Goal: Task Accomplishment & Management: Manage account settings

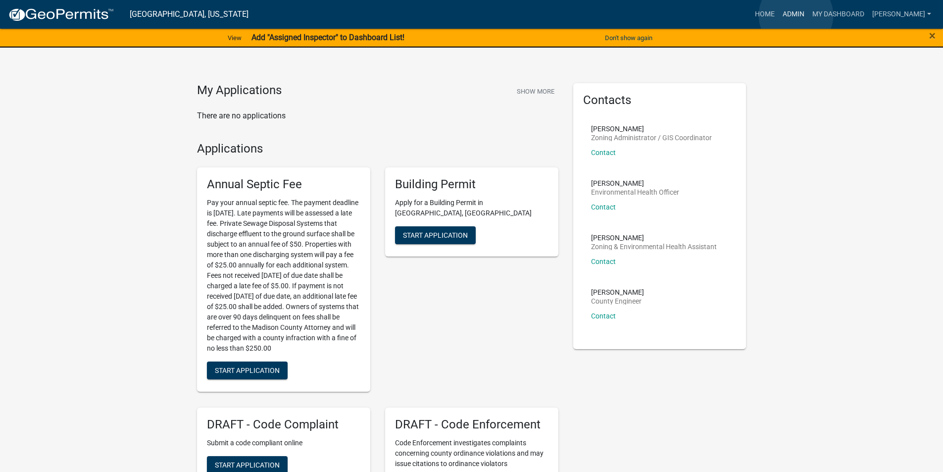
click at [796, 15] on link "Admin" at bounding box center [794, 14] width 30 height 19
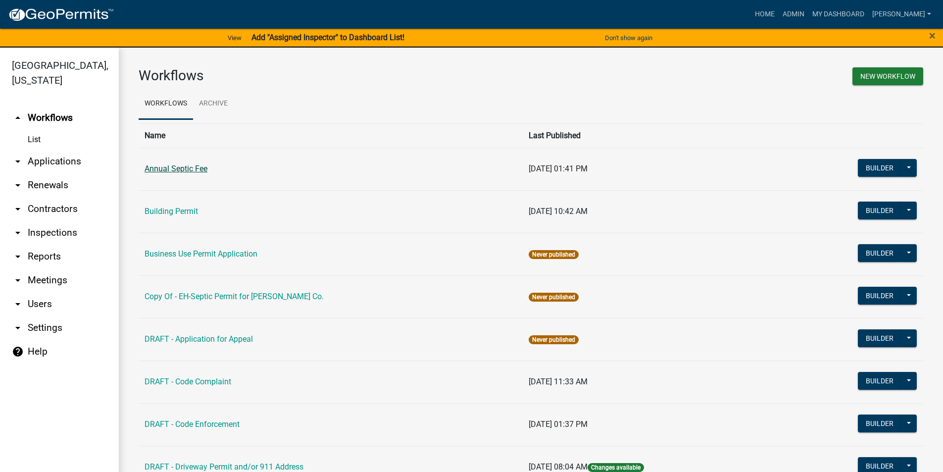
click at [186, 167] on link "Annual Septic Fee" at bounding box center [176, 168] width 63 height 9
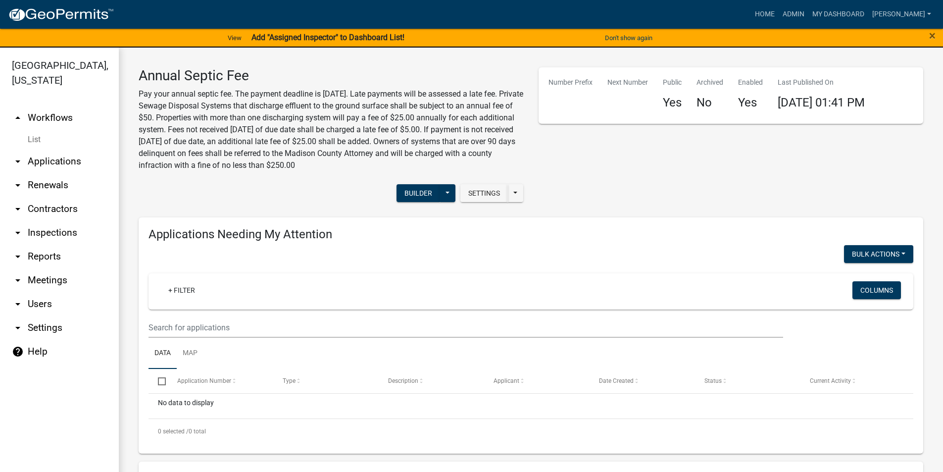
click at [43, 150] on link "arrow_drop_down Applications" at bounding box center [59, 162] width 119 height 24
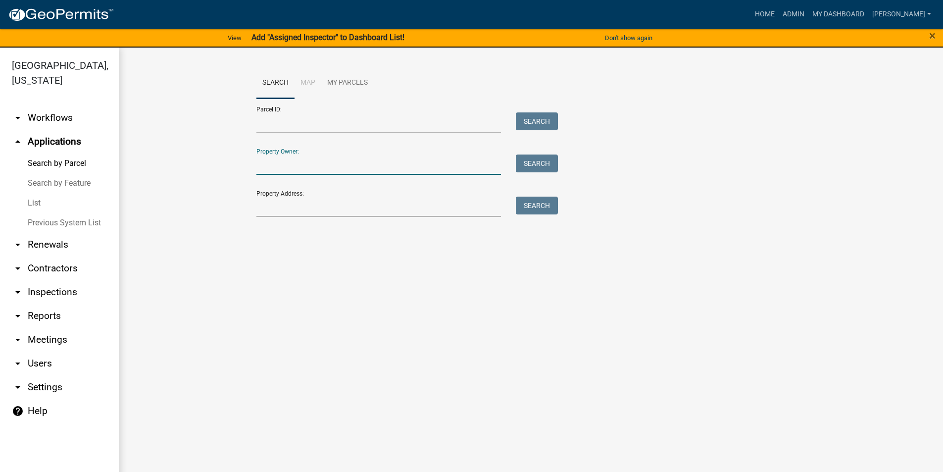
click at [291, 169] on input "Property Owner:" at bounding box center [378, 164] width 245 height 20
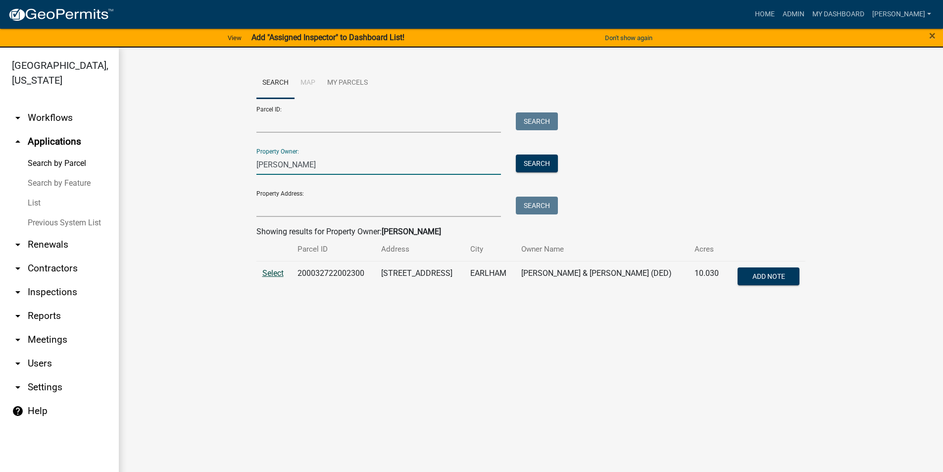
type input "[PERSON_NAME]"
click at [276, 273] on span "Select" at bounding box center [272, 272] width 21 height 9
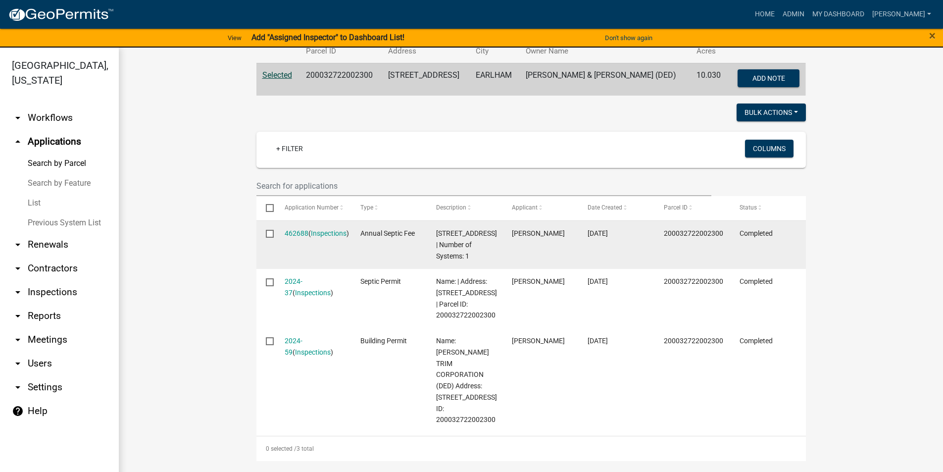
scroll to position [149, 0]
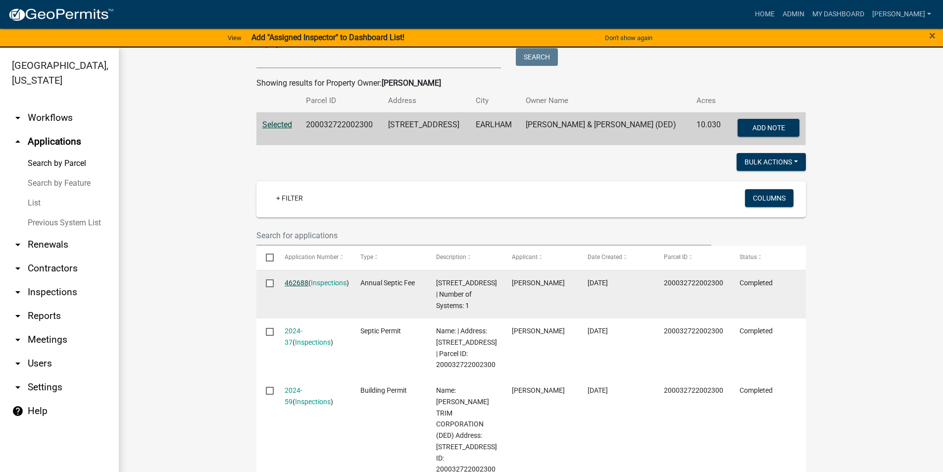
click at [299, 281] on link "462688" at bounding box center [297, 283] width 24 height 8
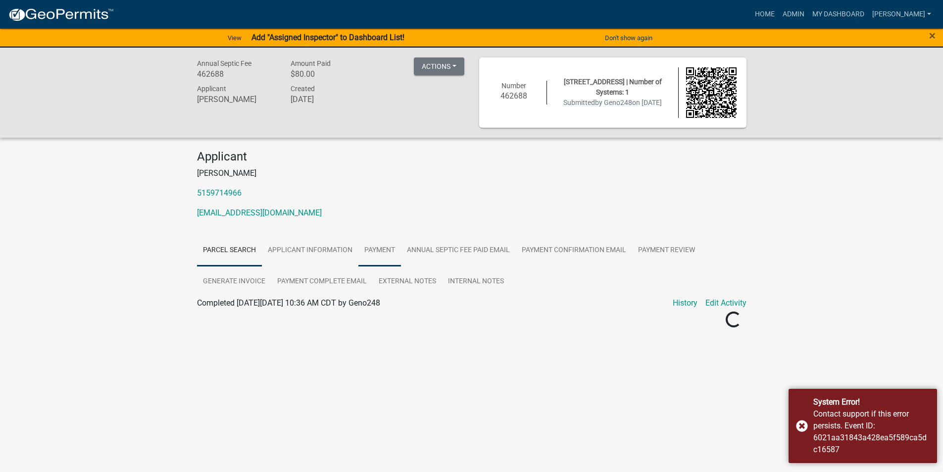
click at [378, 250] on link "Payment" at bounding box center [379, 251] width 43 height 32
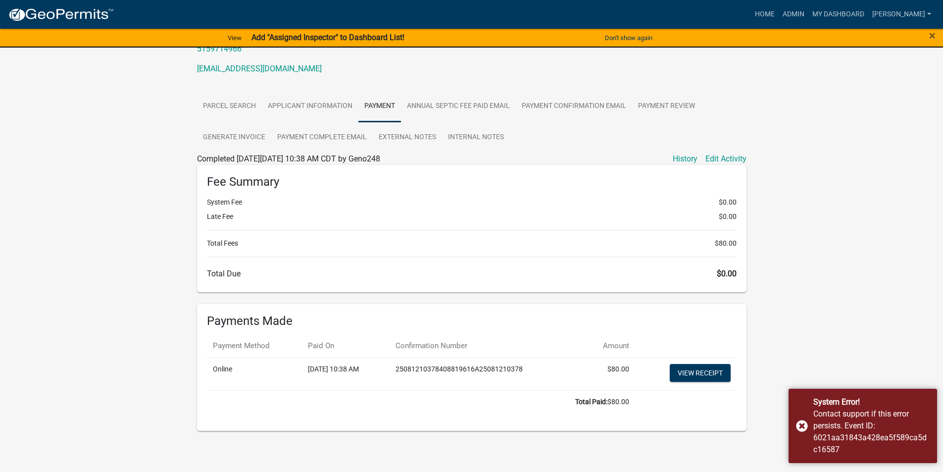
scroll to position [145, 0]
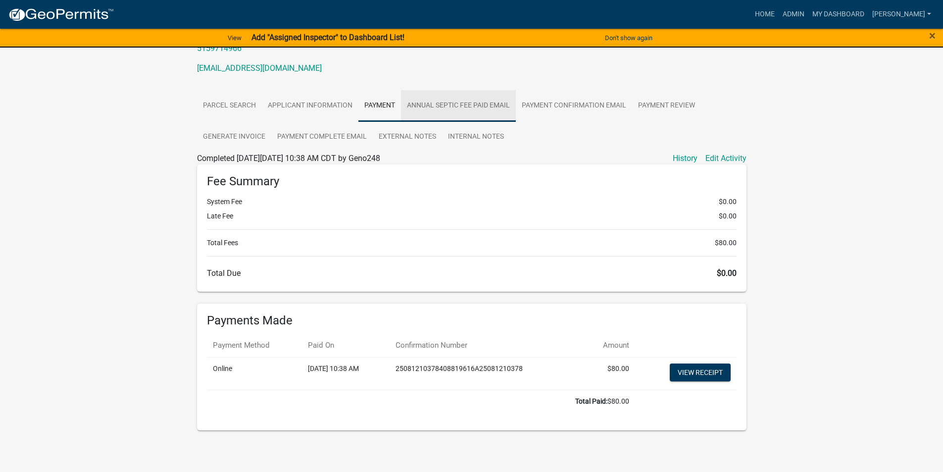
click at [461, 109] on link "Annual Septic Fee Paid Email" at bounding box center [458, 106] width 115 height 32
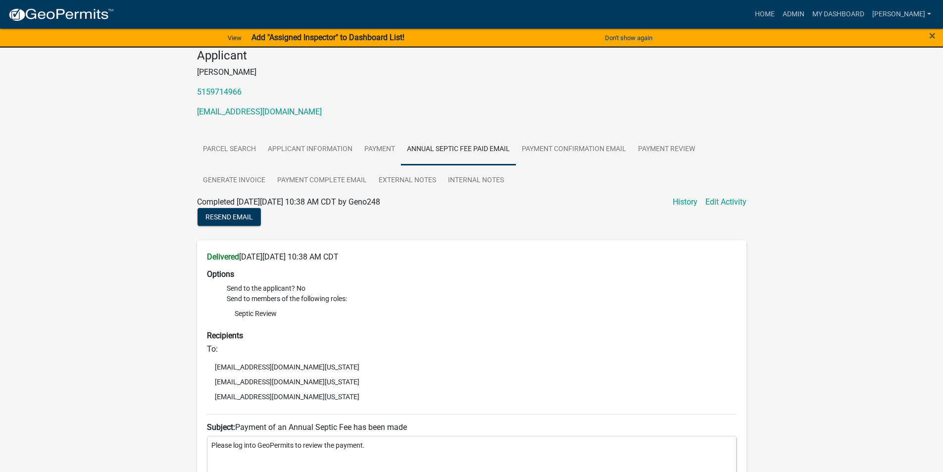
scroll to position [94, 0]
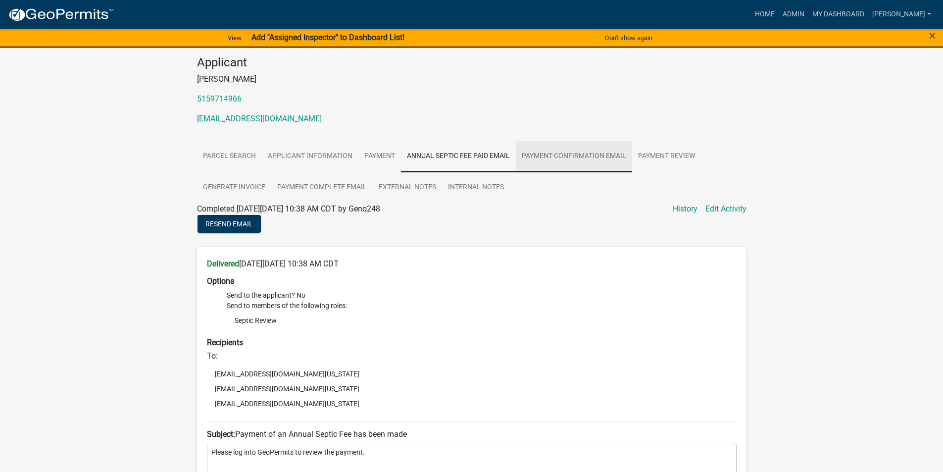
click at [550, 160] on link "Payment Confirmation Email" at bounding box center [574, 157] width 116 height 32
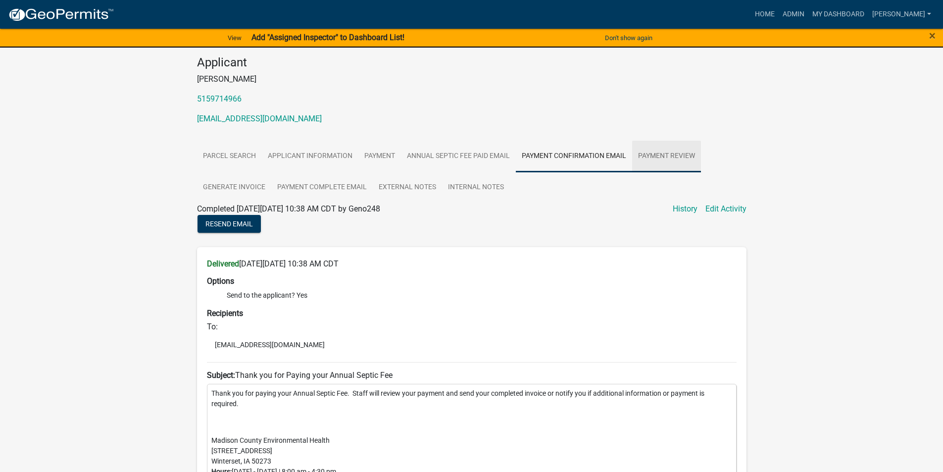
click at [658, 157] on link "Payment Review" at bounding box center [666, 157] width 69 height 32
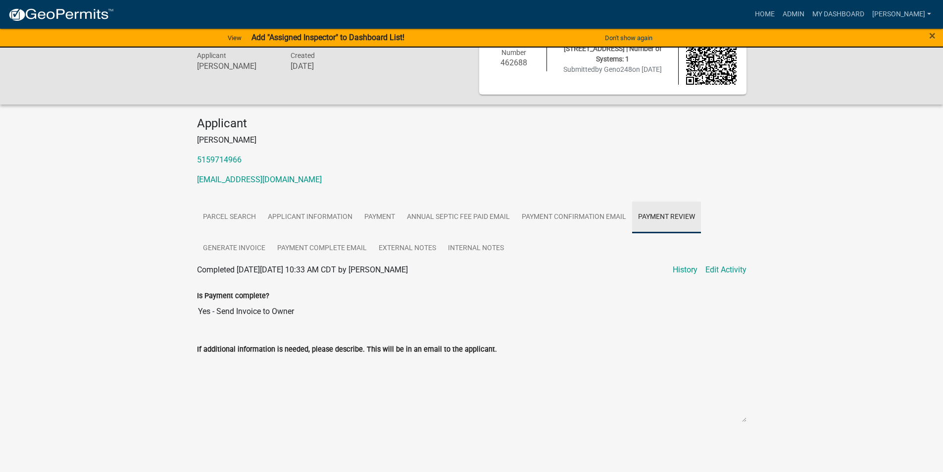
scroll to position [33, 0]
click at [235, 253] on link "Generate Invoice" at bounding box center [234, 249] width 74 height 32
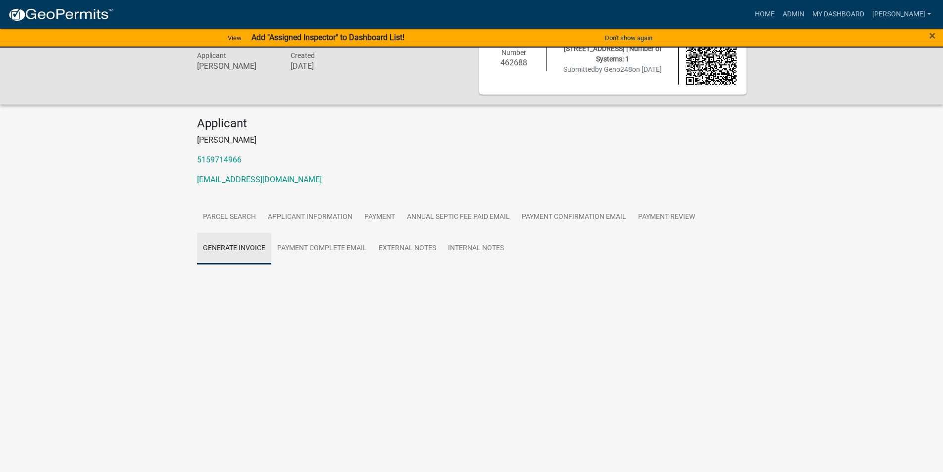
scroll to position [0, 0]
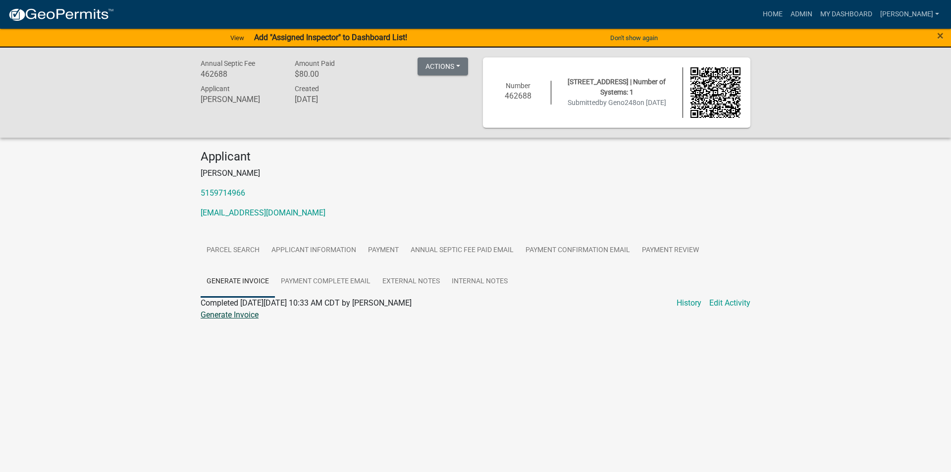
click at [249, 313] on link "Generate Invoice" at bounding box center [230, 314] width 58 height 9
click at [338, 283] on link "Payment Complete Email" at bounding box center [325, 282] width 101 height 32
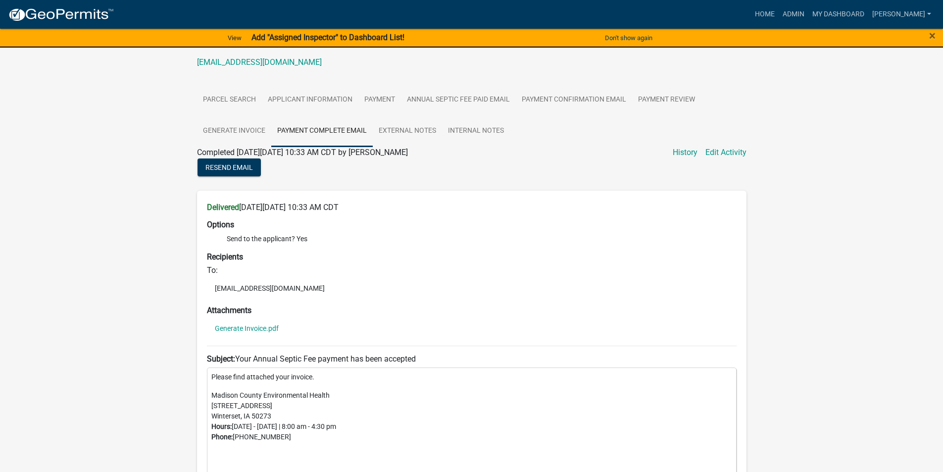
scroll to position [135, 0]
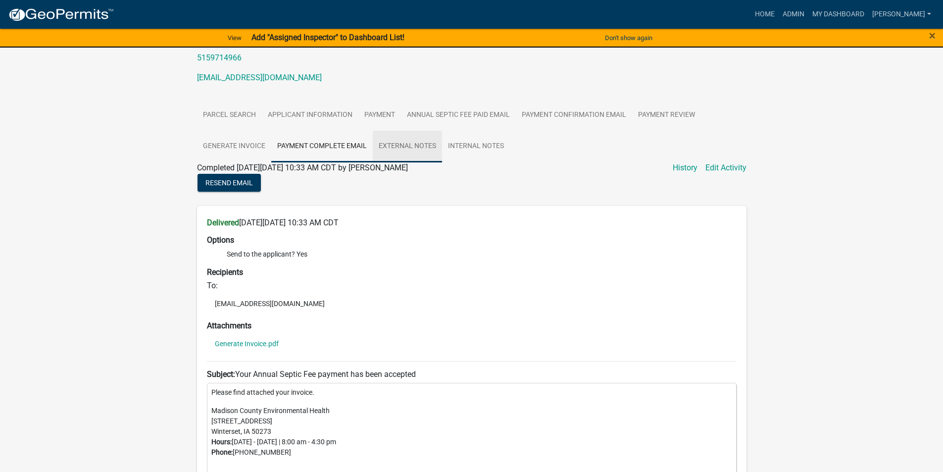
click at [403, 147] on link "External Notes" at bounding box center [407, 147] width 69 height 32
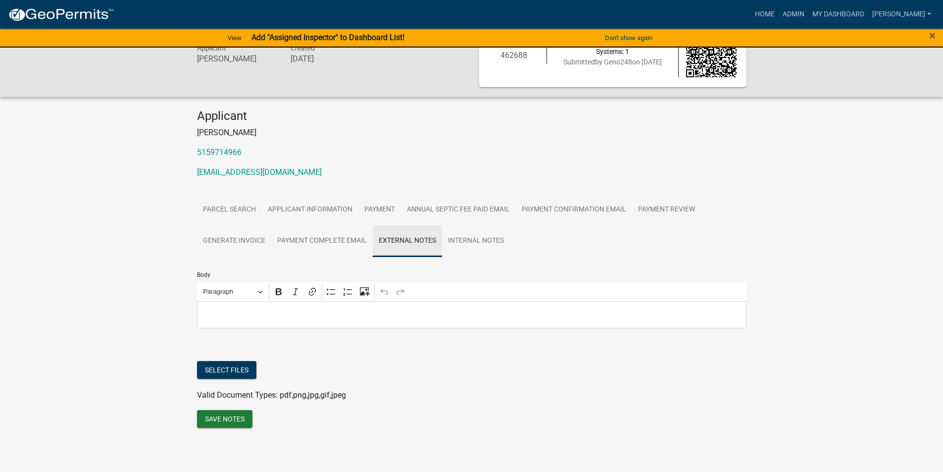
scroll to position [41, 0]
click at [472, 243] on link "Internal Notes" at bounding box center [476, 241] width 68 height 32
click at [253, 239] on link "Generate Invoice" at bounding box center [234, 241] width 74 height 32
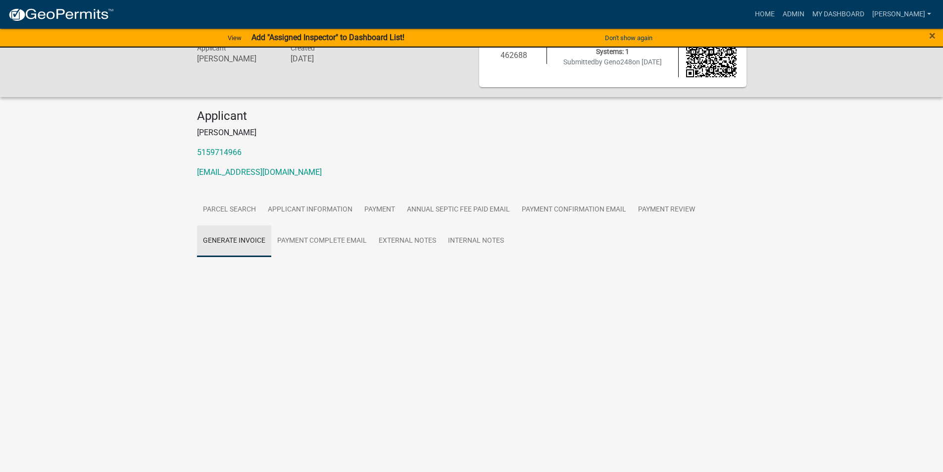
scroll to position [0, 0]
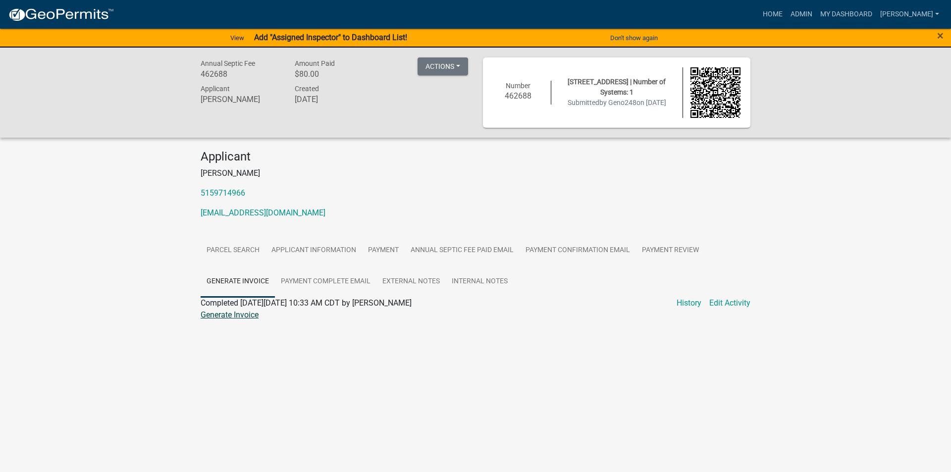
click at [249, 314] on link "Generate Invoice" at bounding box center [230, 314] width 58 height 9
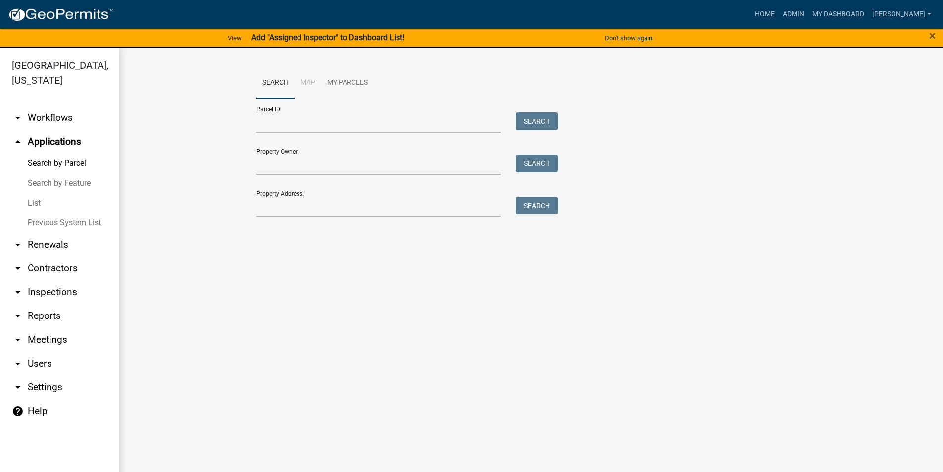
click at [41, 304] on link "arrow_drop_down Reports" at bounding box center [59, 316] width 119 height 24
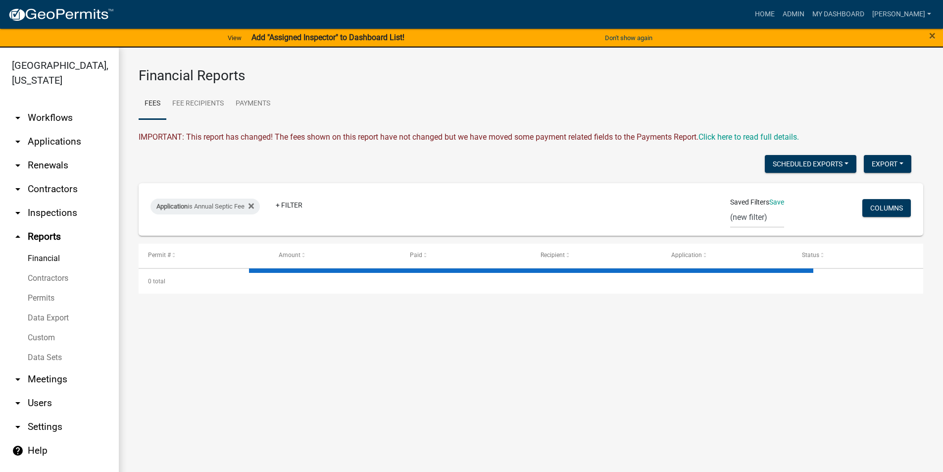
select select "3: 100"
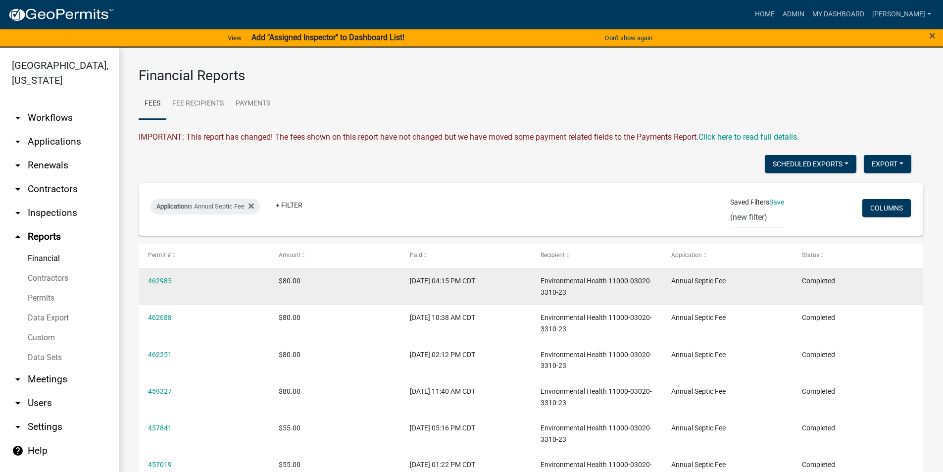
scroll to position [50, 0]
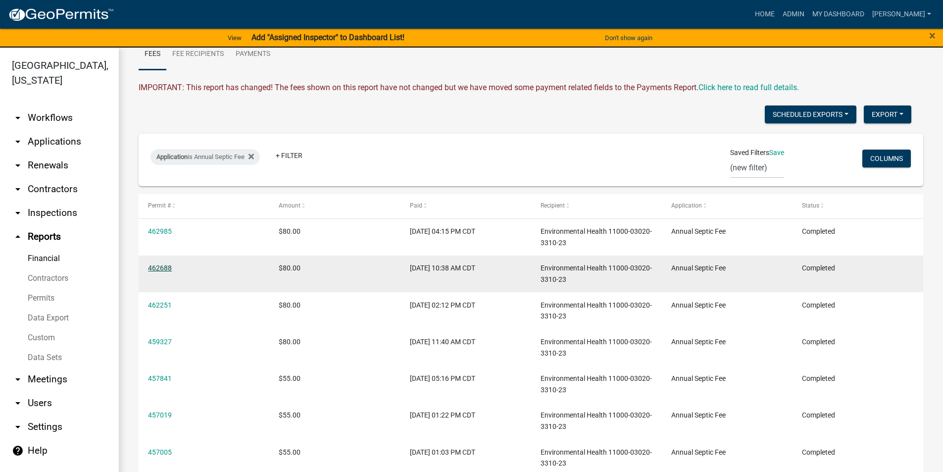
click at [164, 268] on link "462688" at bounding box center [160, 268] width 24 height 8
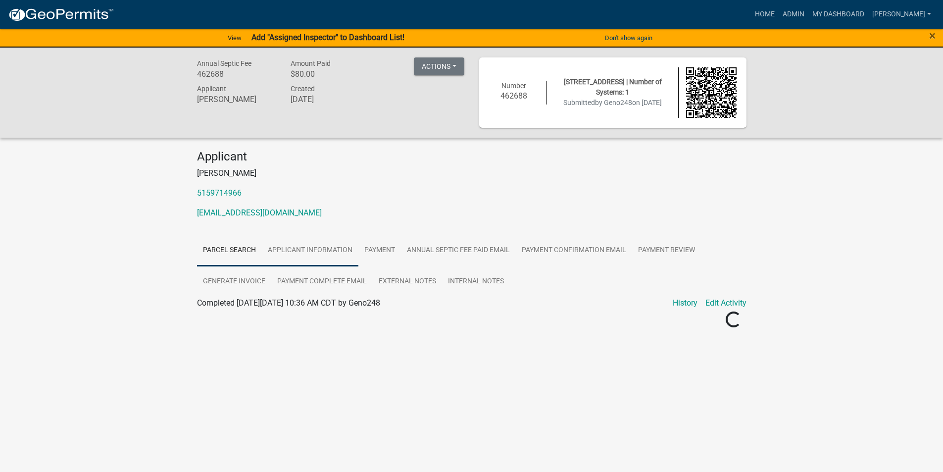
click at [333, 253] on link "Applicant Information" at bounding box center [310, 251] width 97 height 32
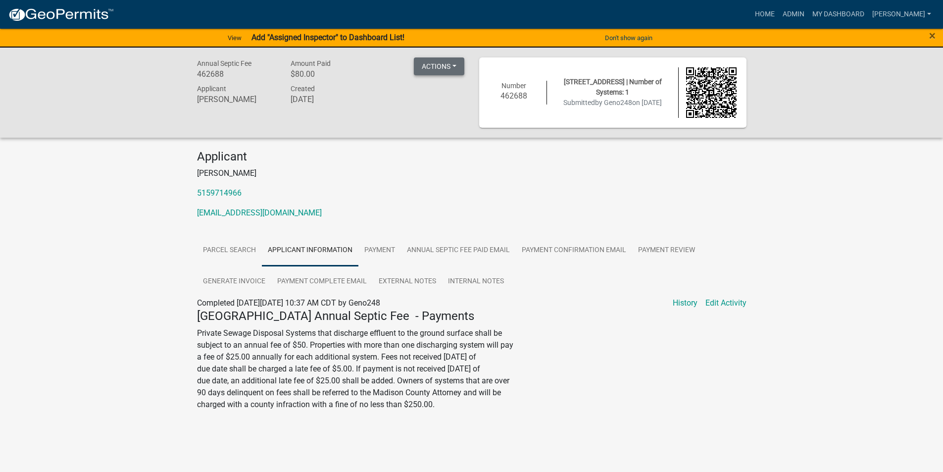
click at [435, 62] on button "Actions" at bounding box center [439, 66] width 50 height 18
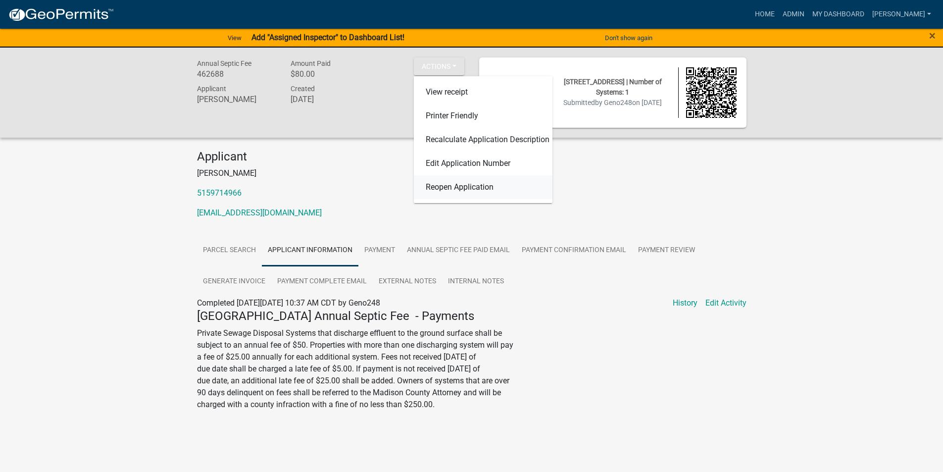
click at [477, 189] on link "Reopen Application" at bounding box center [483, 187] width 139 height 24
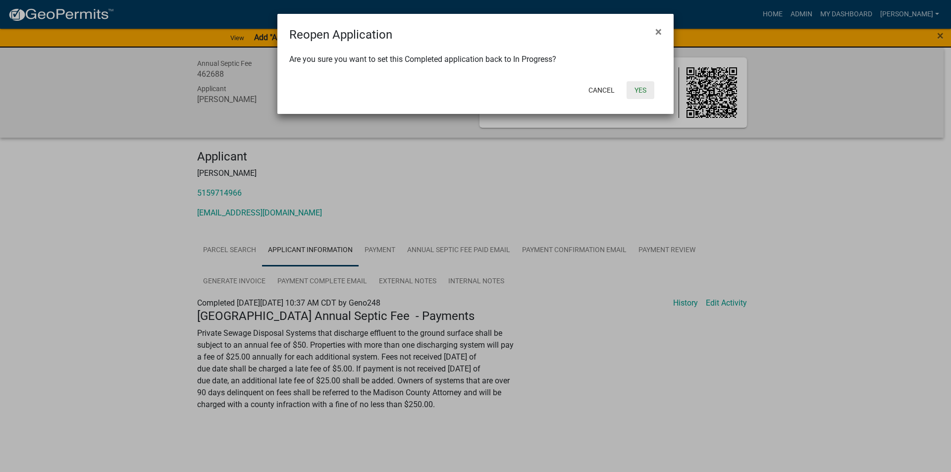
click at [646, 90] on button "Yes" at bounding box center [640, 90] width 28 height 18
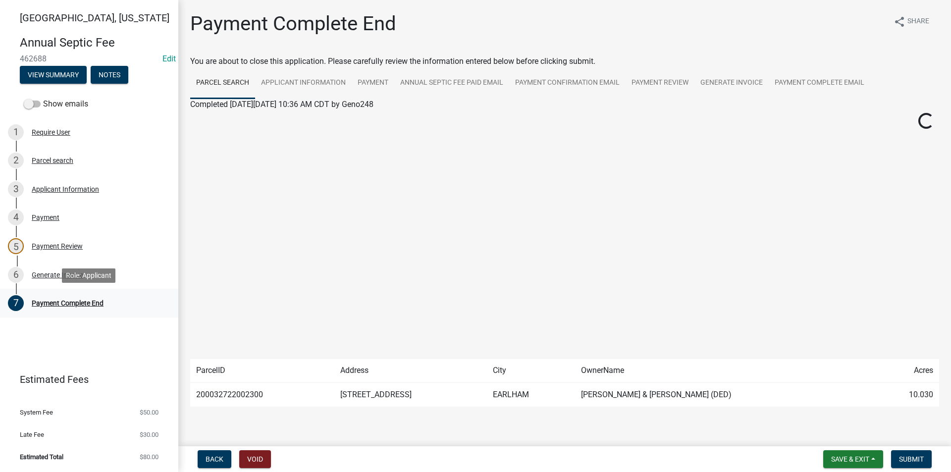
click at [59, 302] on div "Payment Complete End" at bounding box center [68, 303] width 72 height 7
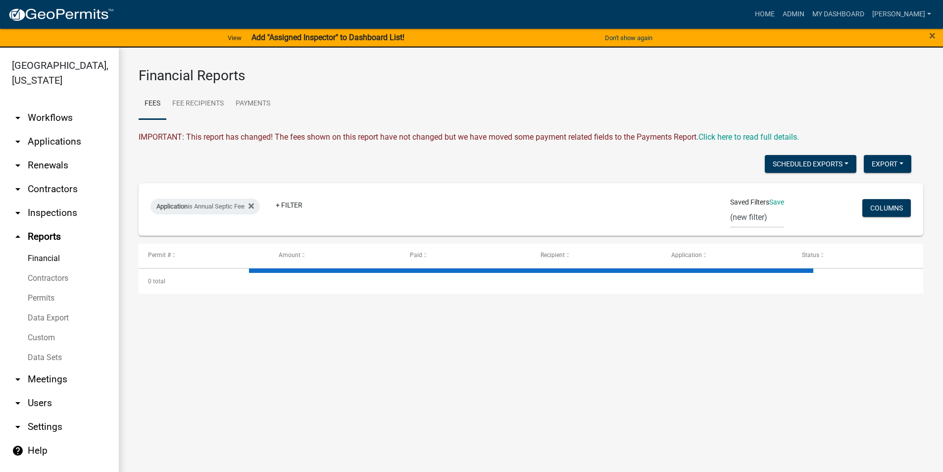
select select "3: 100"
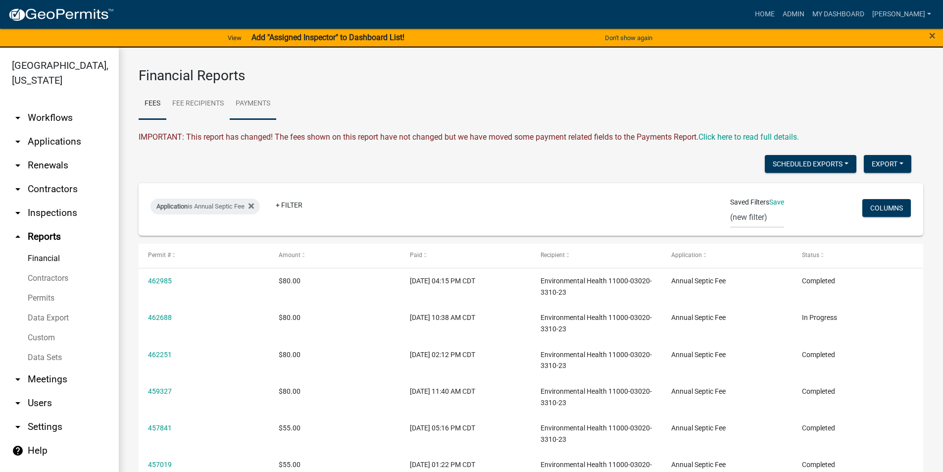
click at [261, 105] on link "Payments" at bounding box center [253, 104] width 47 height 32
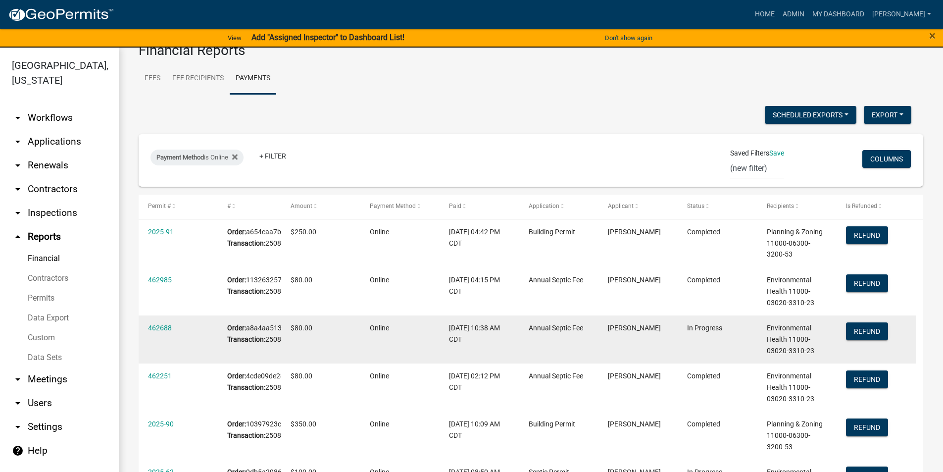
scroll to position [50, 0]
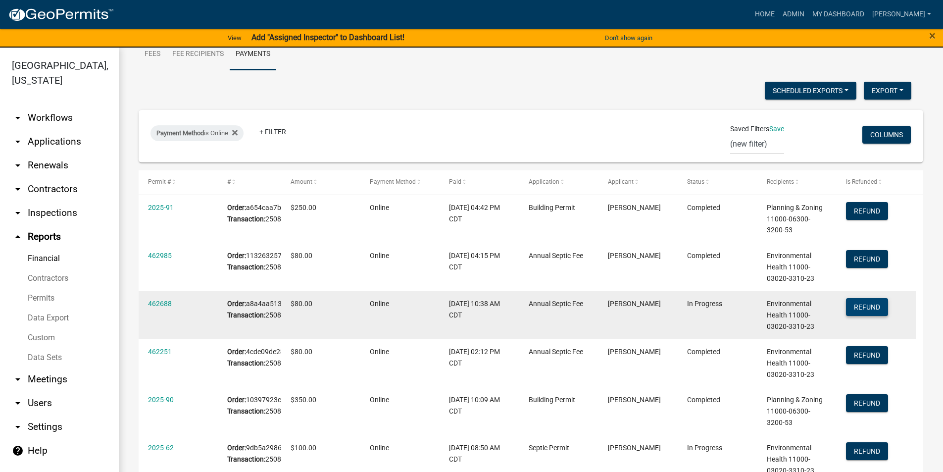
click at [866, 316] on button "Refund" at bounding box center [867, 307] width 42 height 18
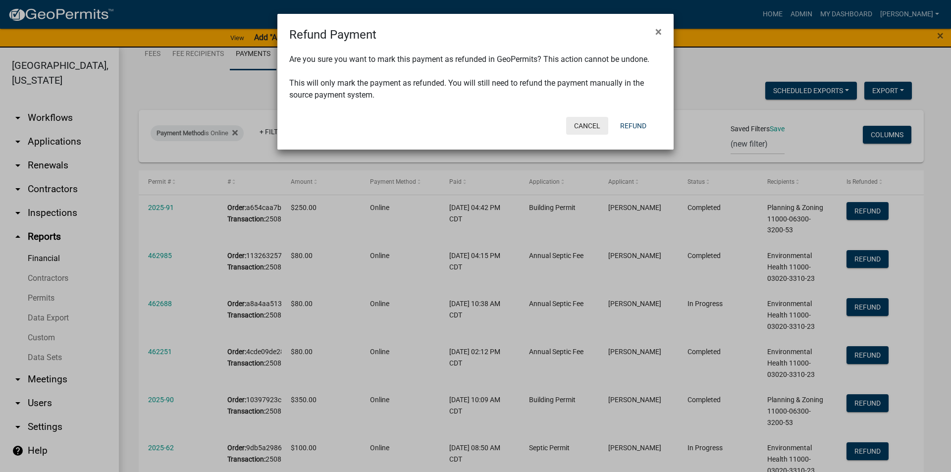
click at [594, 122] on button "Cancel" at bounding box center [587, 126] width 42 height 18
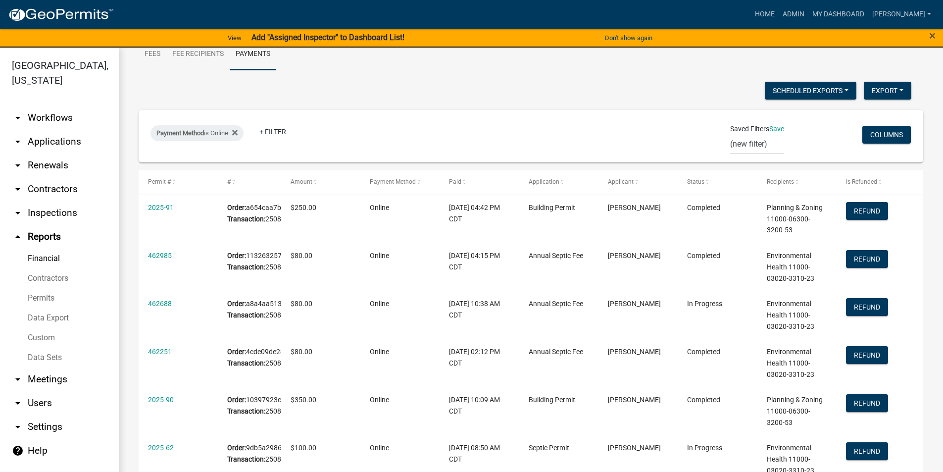
click at [42, 391] on link "arrow_drop_down Users" at bounding box center [59, 403] width 119 height 24
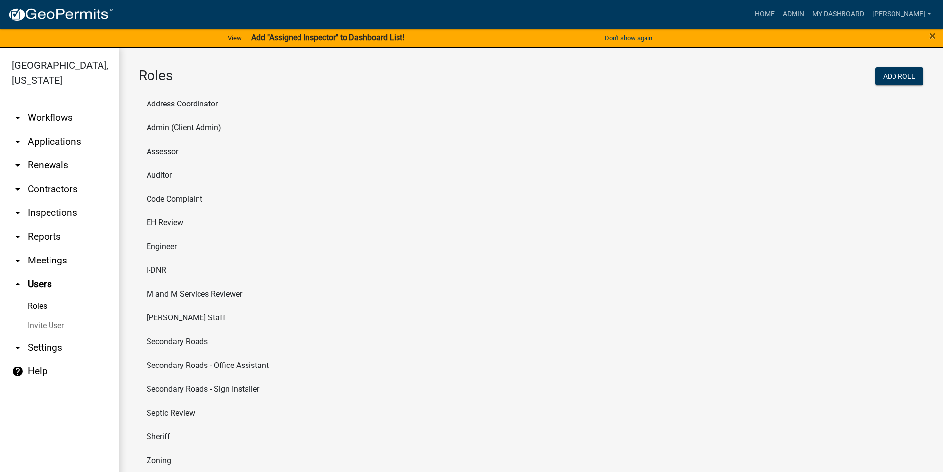
click at [41, 249] on link "arrow_drop_down Meetings" at bounding box center [59, 261] width 119 height 24
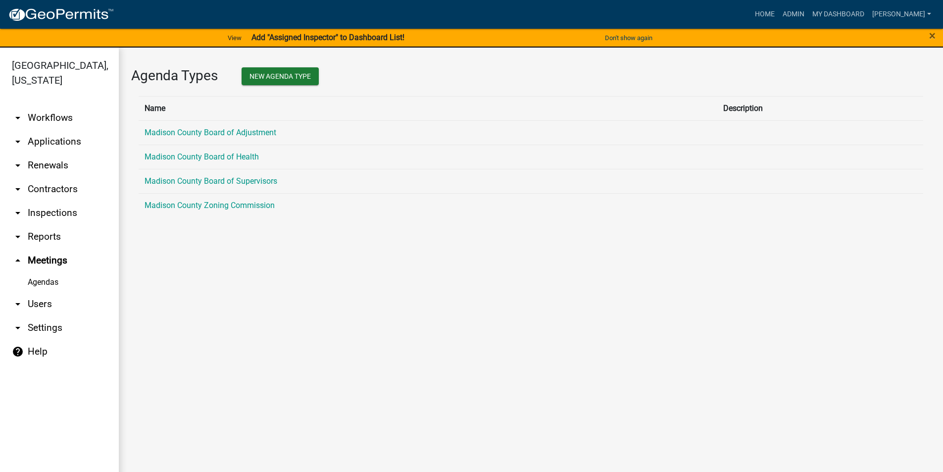
click at [48, 225] on link "arrow_drop_down Reports" at bounding box center [59, 237] width 119 height 24
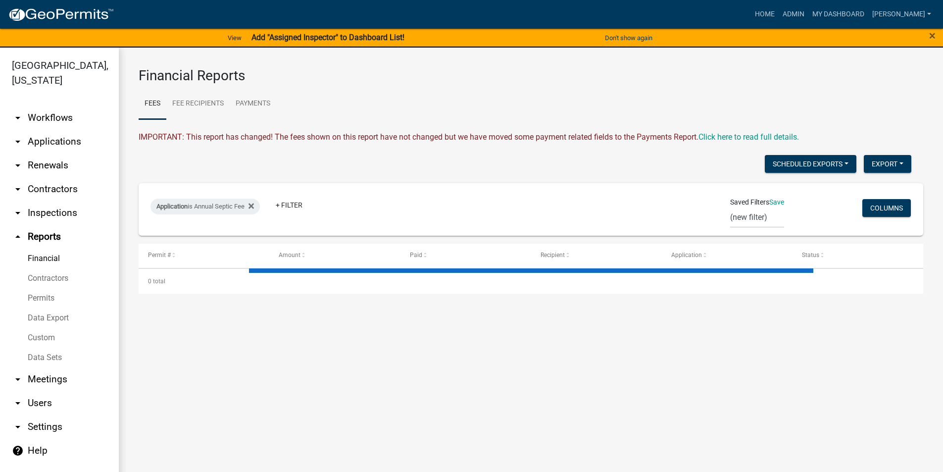
select select "3: 100"
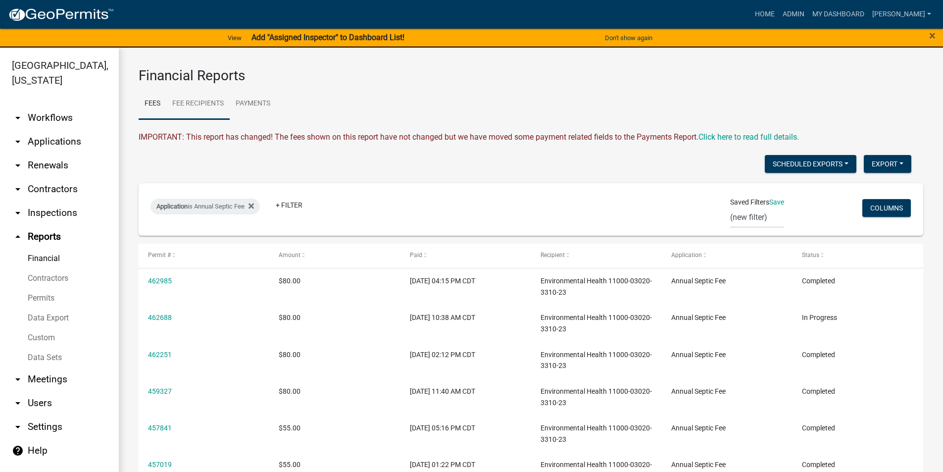
click at [206, 105] on link "Fee Recipients" at bounding box center [197, 104] width 63 height 32
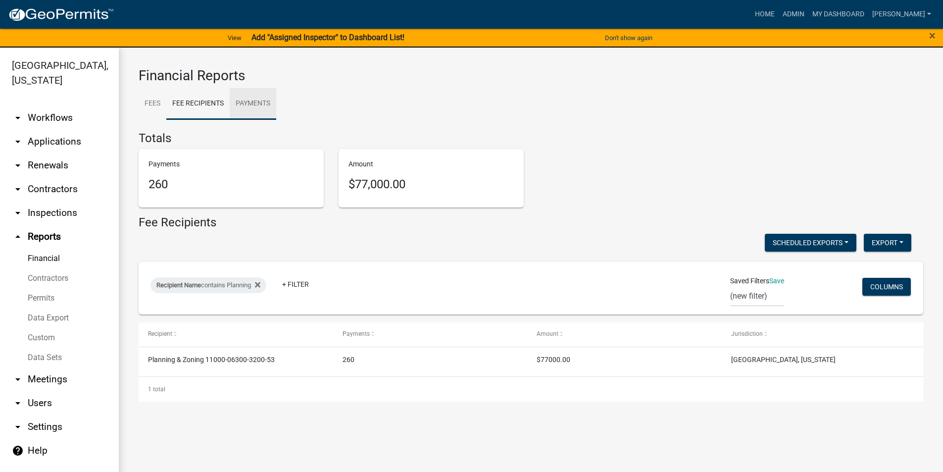
click at [245, 102] on link "Payments" at bounding box center [253, 104] width 47 height 32
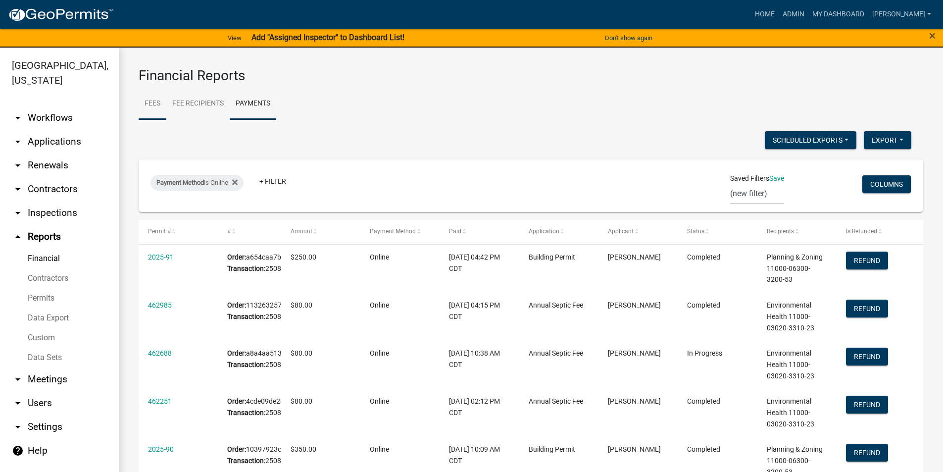
click at [159, 104] on link "Fees" at bounding box center [153, 104] width 28 height 32
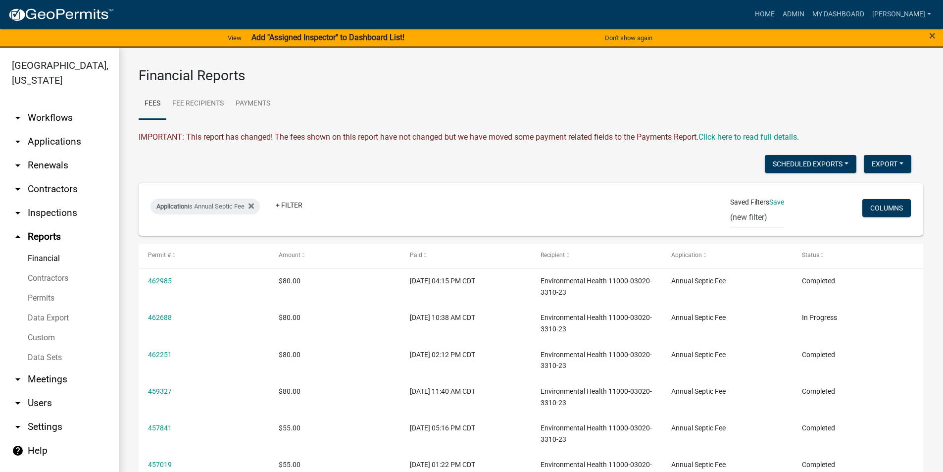
click at [38, 391] on link "arrow_drop_down Users" at bounding box center [59, 403] width 119 height 24
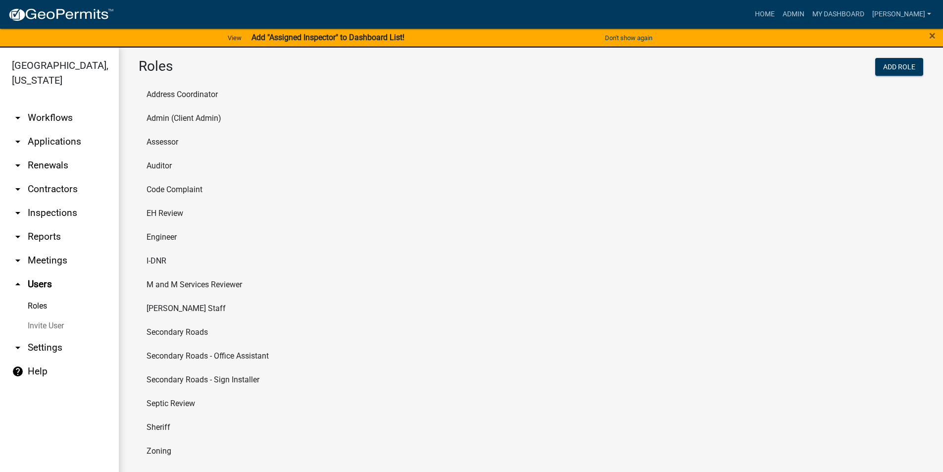
scroll to position [12, 0]
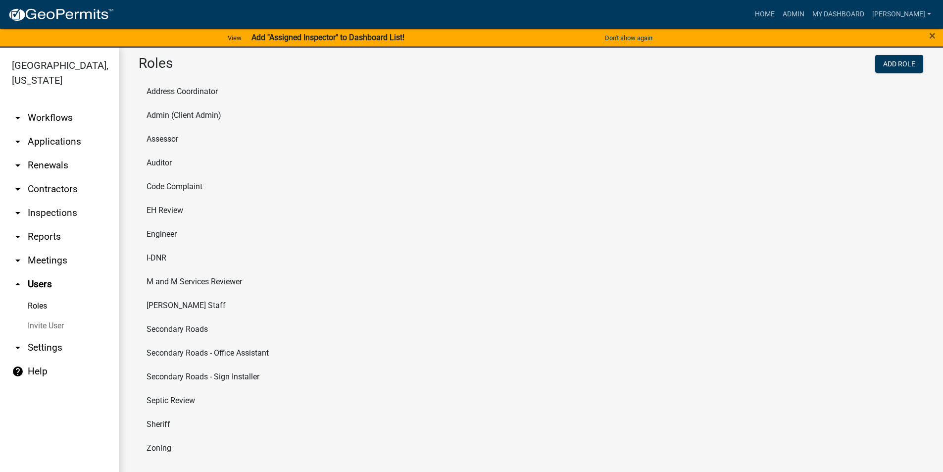
click at [37, 336] on link "arrow_drop_down Settings" at bounding box center [59, 348] width 119 height 24
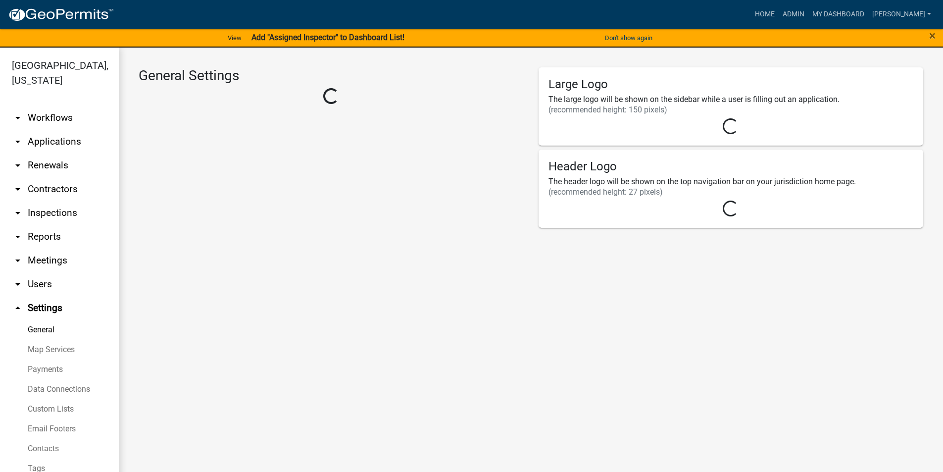
select select "IA"
select select "Central Standard Time"
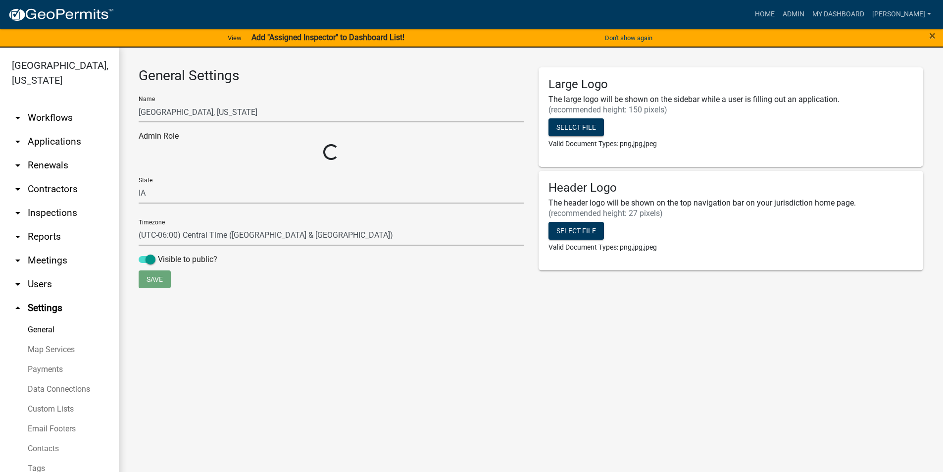
select select "4ddde361-4ac7-42a5-873b-5abce15372a6"
click at [62, 370] on link "Payments" at bounding box center [59, 369] width 119 height 20
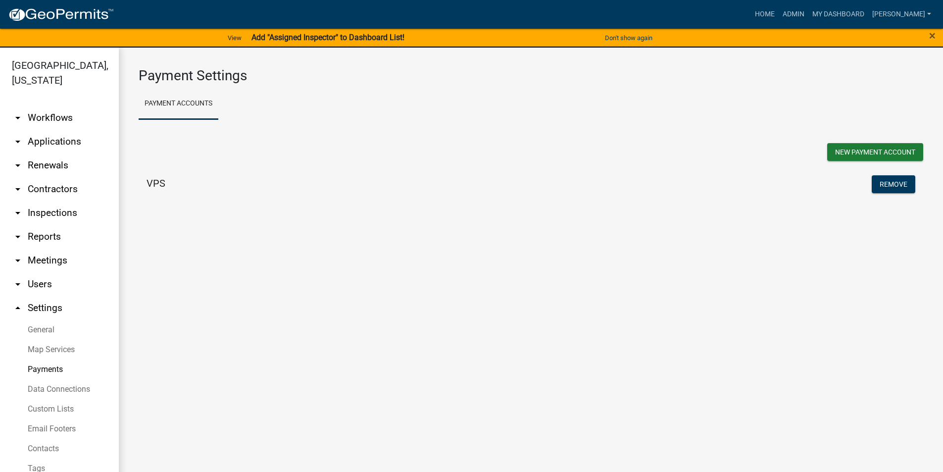
click at [50, 210] on link "arrow_drop_down Inspections" at bounding box center [59, 213] width 119 height 24
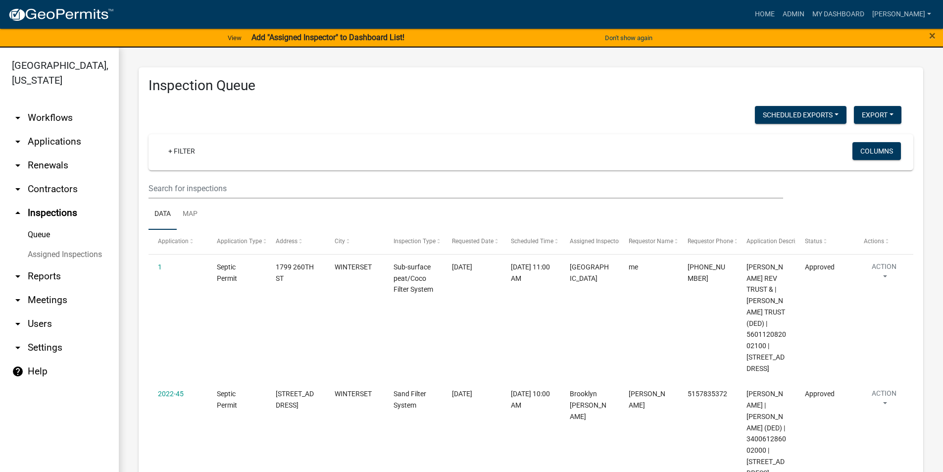
click at [52, 177] on link "arrow_drop_down Contractors" at bounding box center [59, 189] width 119 height 24
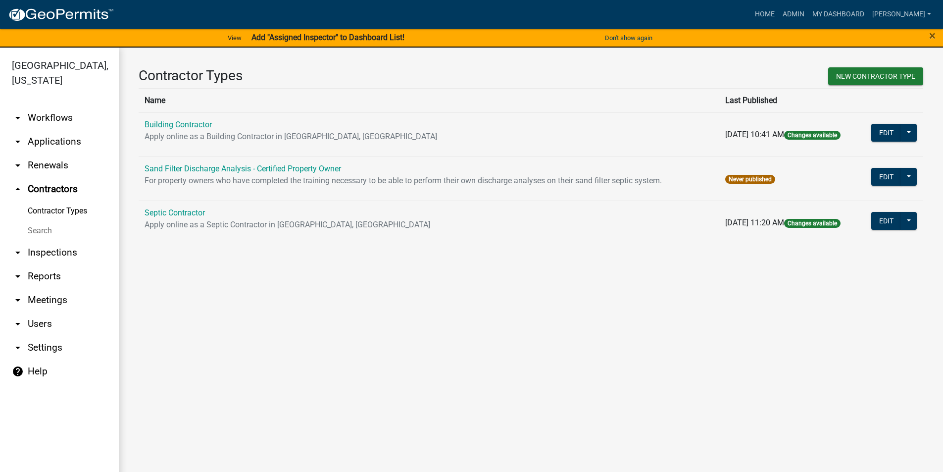
click at [53, 241] on link "arrow_drop_down Inspections" at bounding box center [59, 253] width 119 height 24
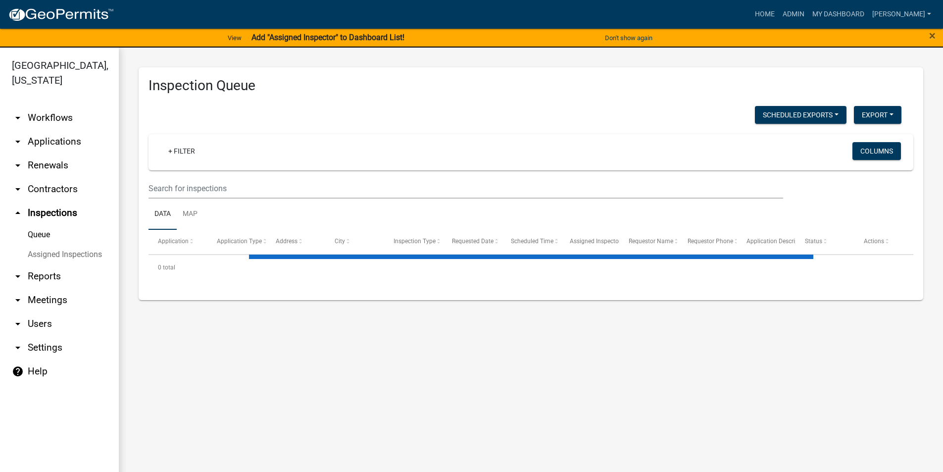
click at [49, 264] on link "arrow_drop_down Reports" at bounding box center [59, 276] width 119 height 24
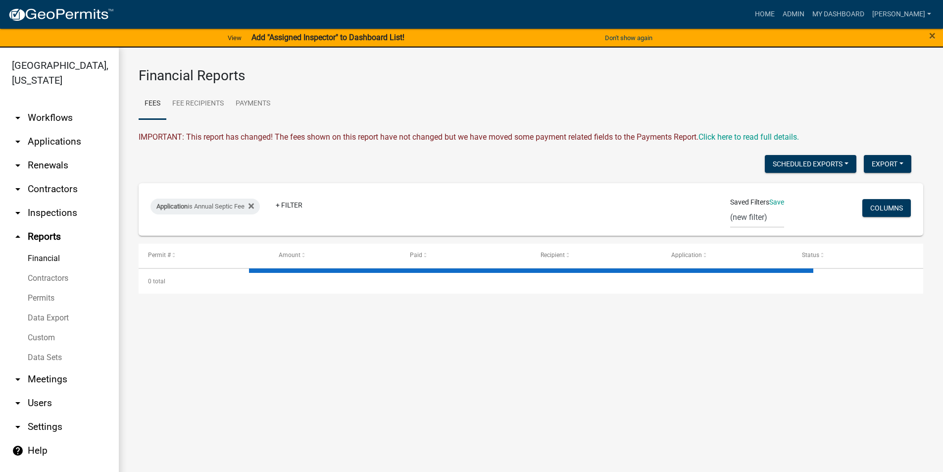
select select "3: 100"
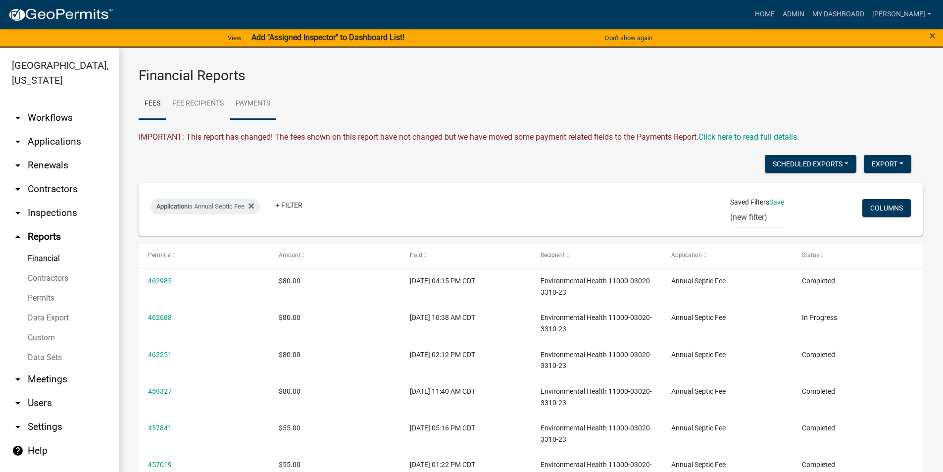
click at [242, 109] on link "Payments" at bounding box center [253, 104] width 47 height 32
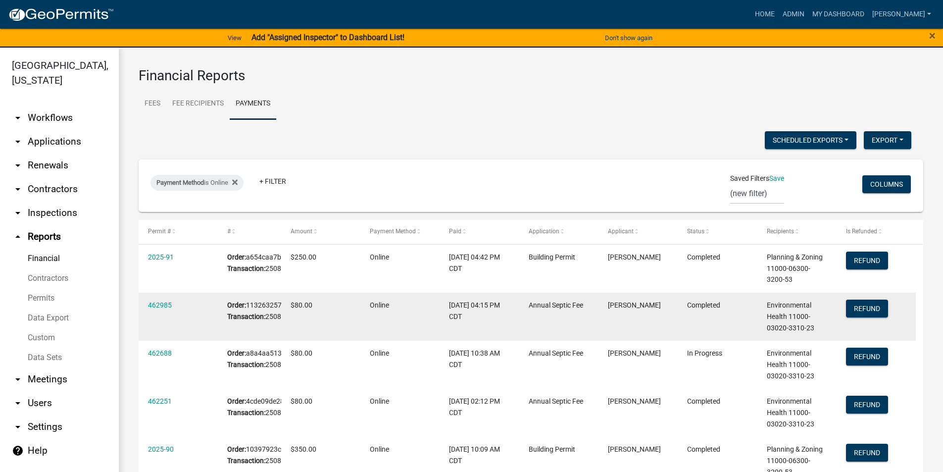
scroll to position [50, 0]
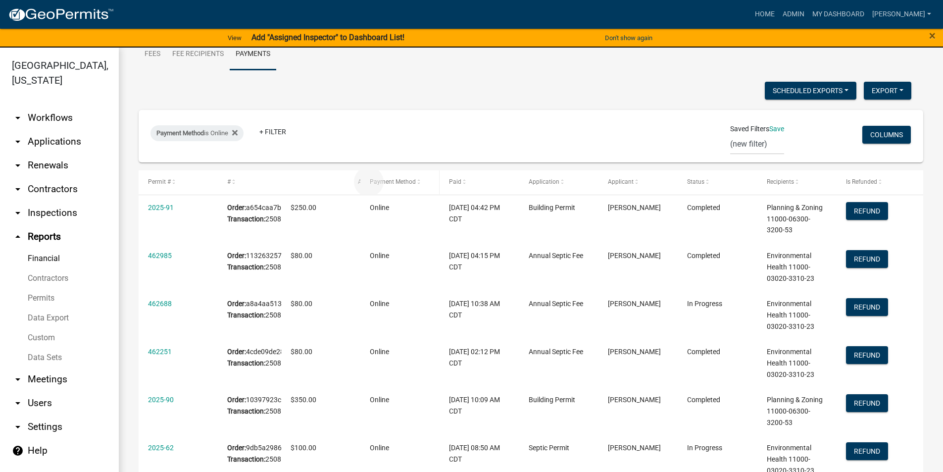
drag, startPoint x: 294, startPoint y: 182, endPoint x: 361, endPoint y: 182, distance: 67.3
click at [361, 182] on div "Permit # # Amount Payment Method Paid Application Applicant Status Recipients I…" at bounding box center [527, 182] width 777 height 24
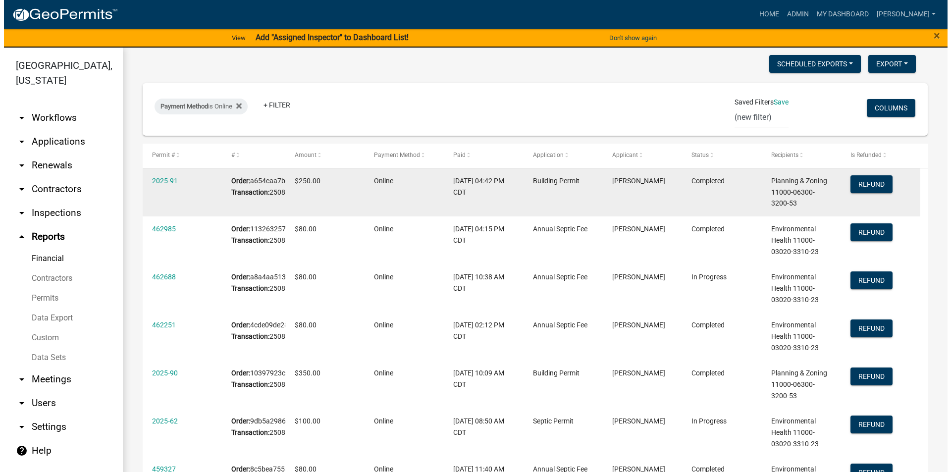
scroll to position [99, 0]
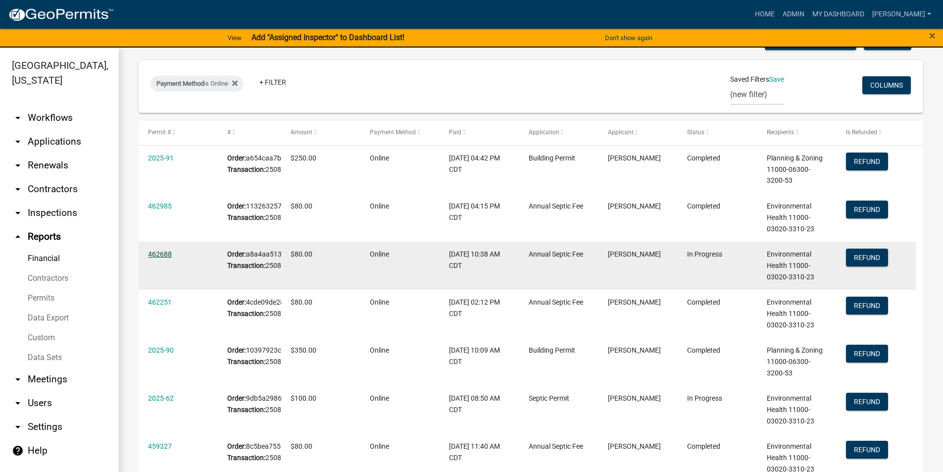
click at [169, 258] on link "462688" at bounding box center [160, 254] width 24 height 8
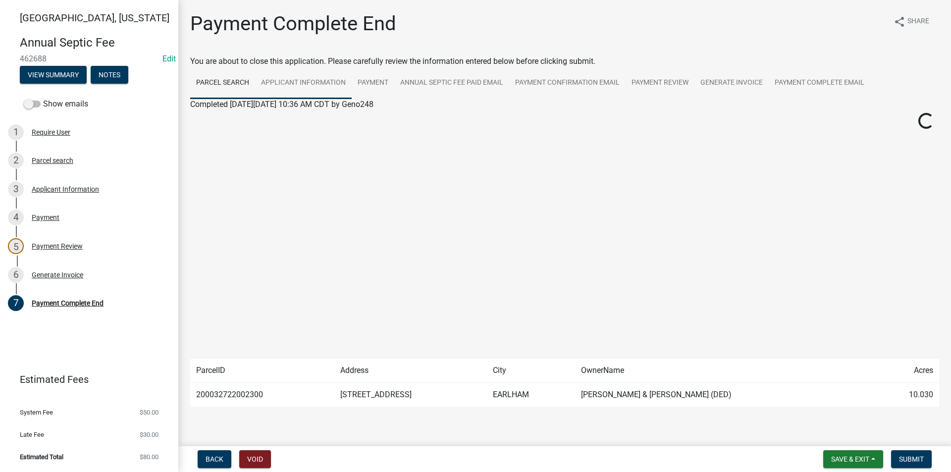
click at [310, 85] on link "Applicant Information" at bounding box center [303, 83] width 97 height 32
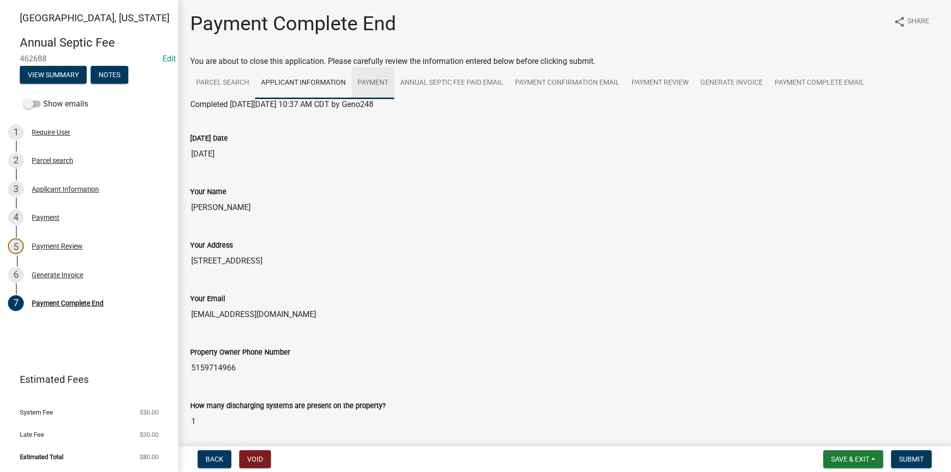
click at [374, 83] on link "Payment" at bounding box center [373, 83] width 43 height 32
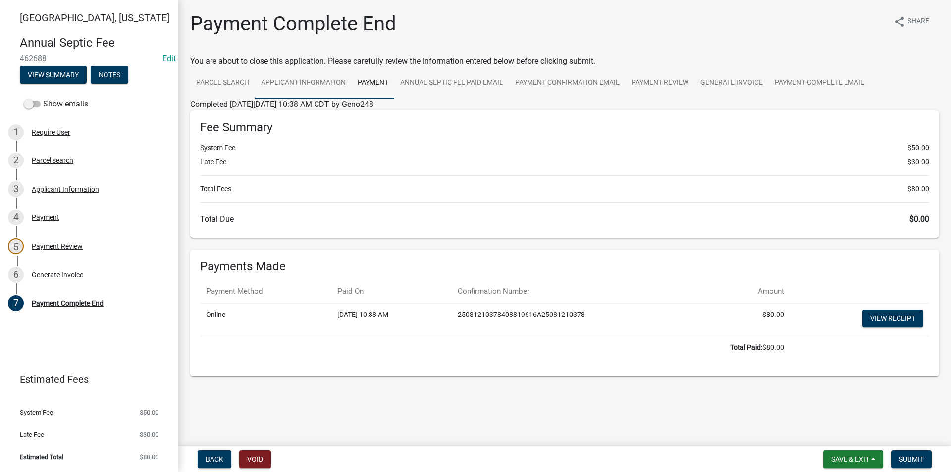
click at [325, 84] on link "Applicant Information" at bounding box center [303, 83] width 97 height 32
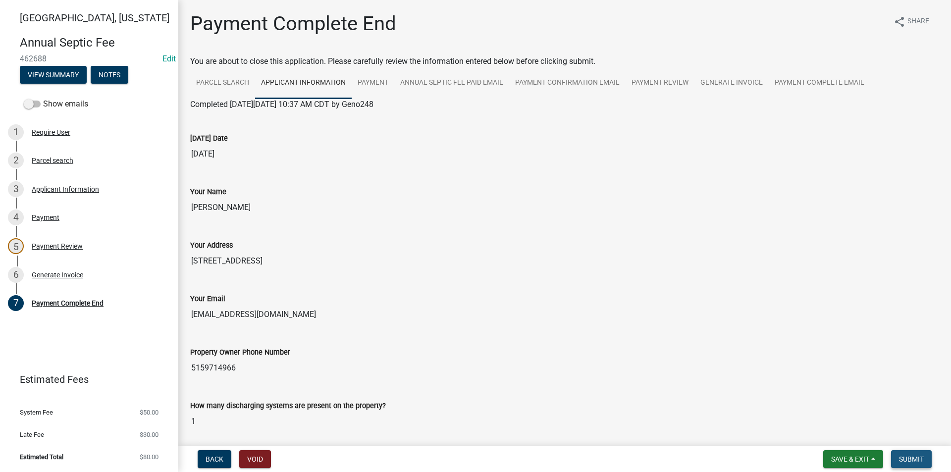
click at [911, 458] on span "Submit" at bounding box center [911, 459] width 25 height 8
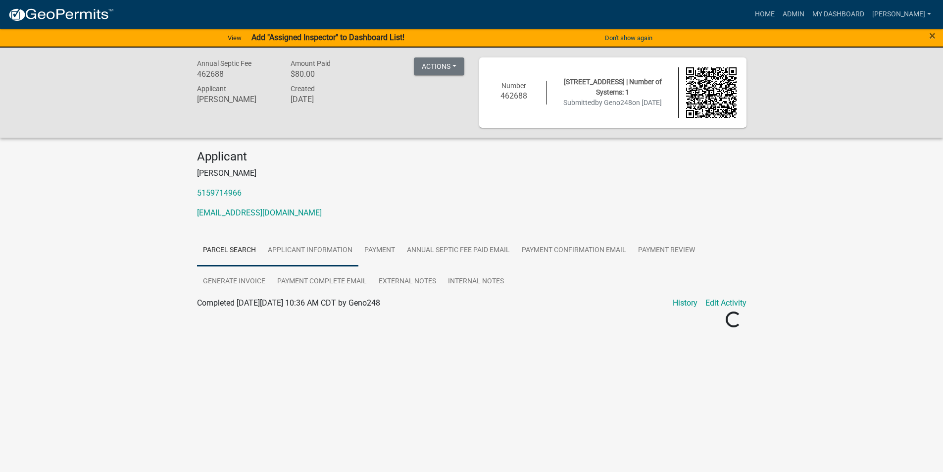
click at [328, 248] on link "Applicant Information" at bounding box center [310, 251] width 97 height 32
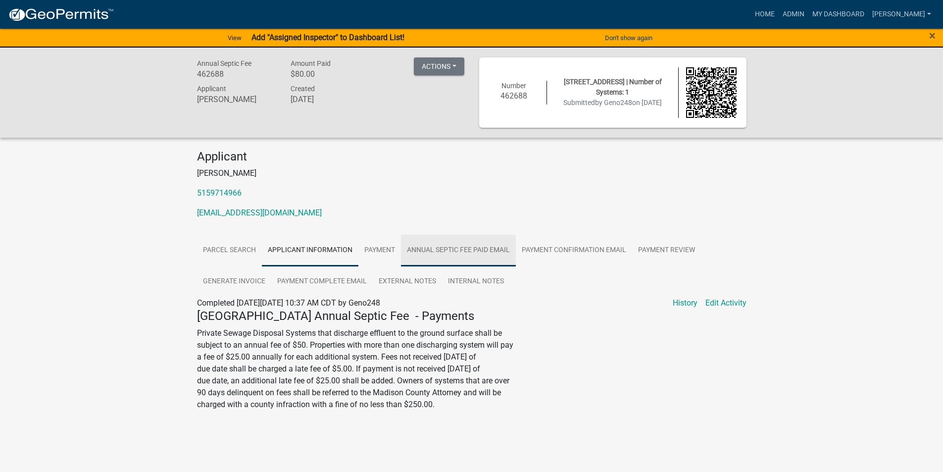
click at [466, 253] on link "Annual Septic Fee Paid Email" at bounding box center [458, 251] width 115 height 32
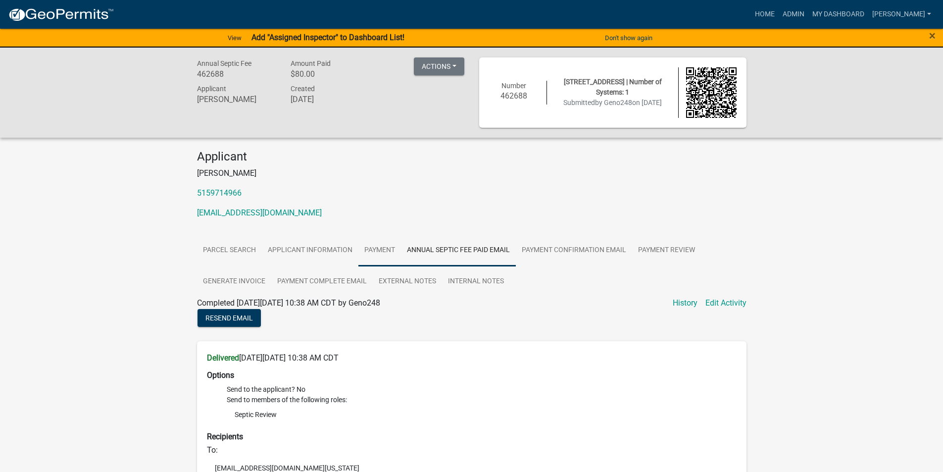
click at [389, 248] on link "Payment" at bounding box center [379, 251] width 43 height 32
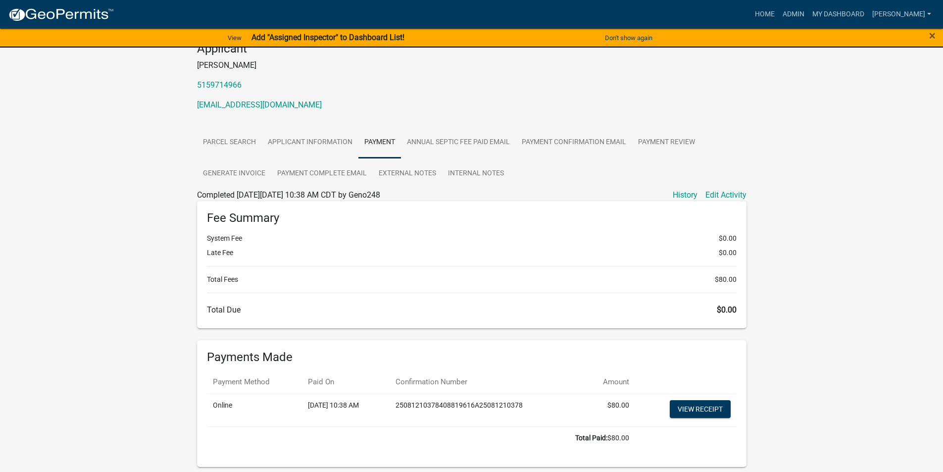
scroll to position [46, 0]
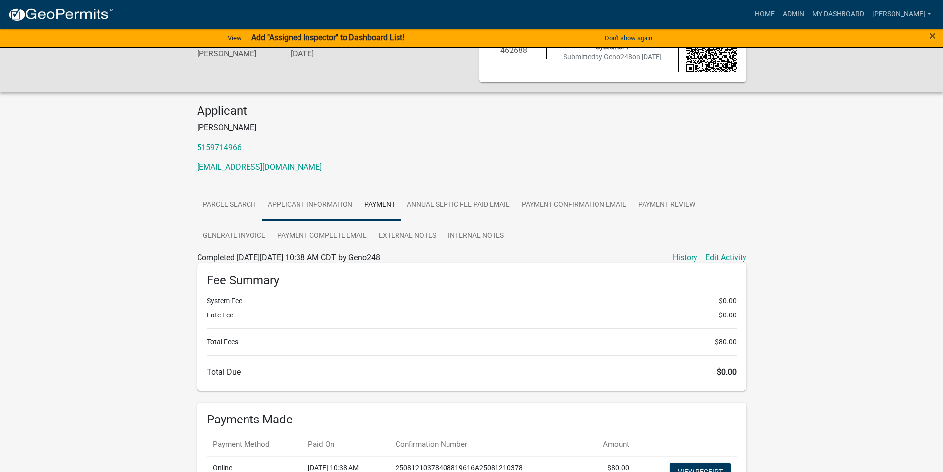
click at [313, 205] on link "Applicant Information" at bounding box center [310, 205] width 97 height 32
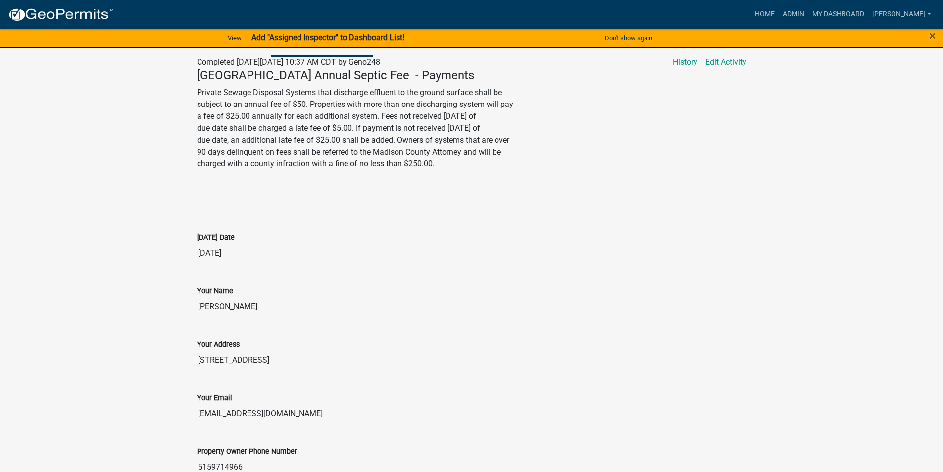
scroll to position [0, 0]
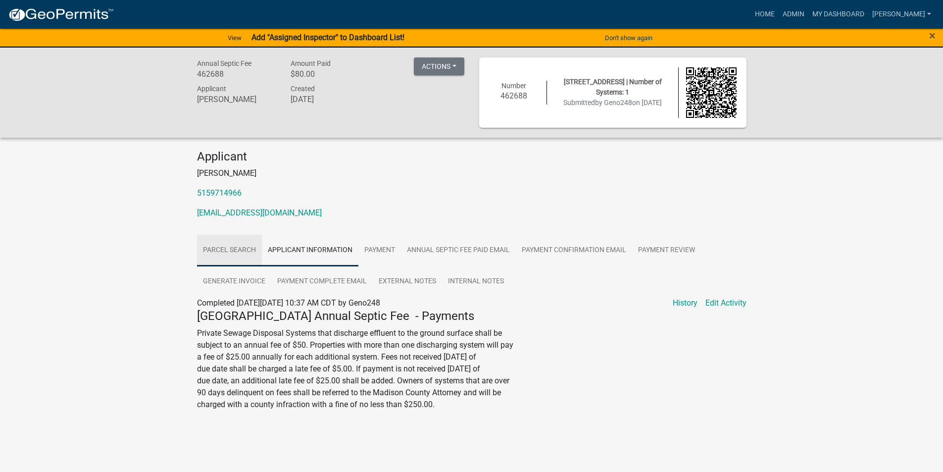
click at [235, 249] on link "Parcel search" at bounding box center [229, 251] width 65 height 32
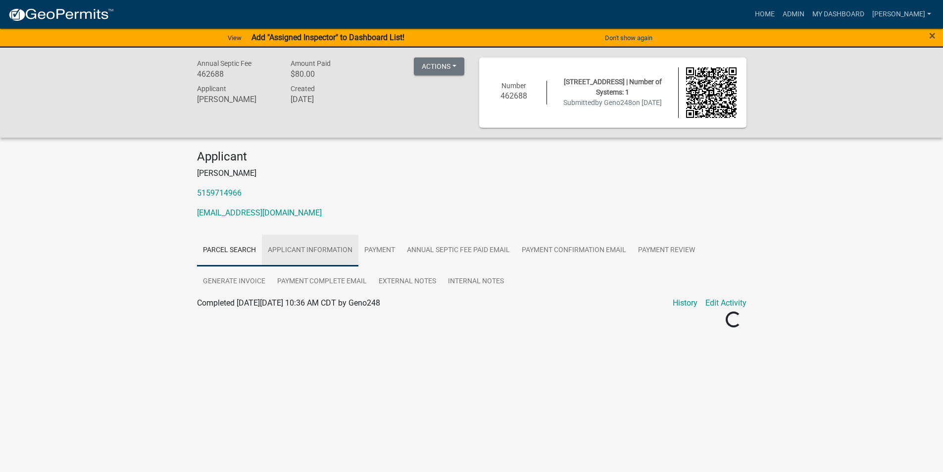
click at [287, 249] on link "Applicant Information" at bounding box center [310, 251] width 97 height 32
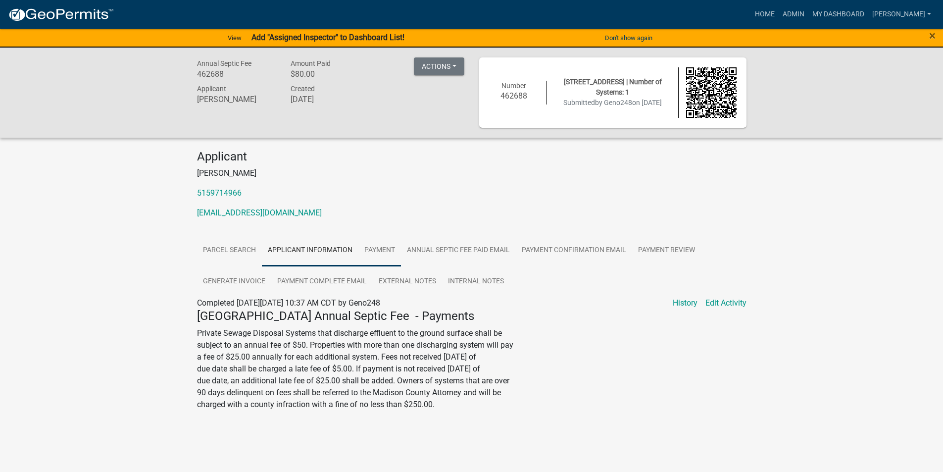
click at [377, 250] on link "Payment" at bounding box center [379, 251] width 43 height 32
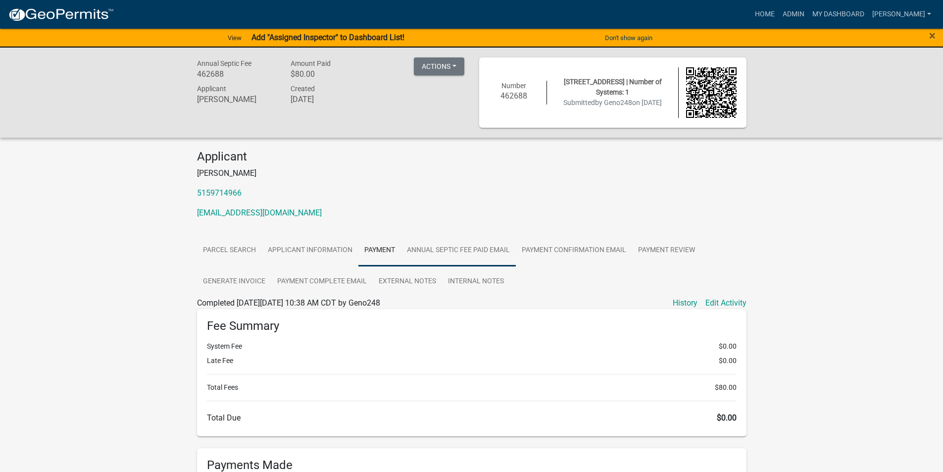
click at [436, 243] on link "Annual Septic Fee Paid Email" at bounding box center [458, 251] width 115 height 32
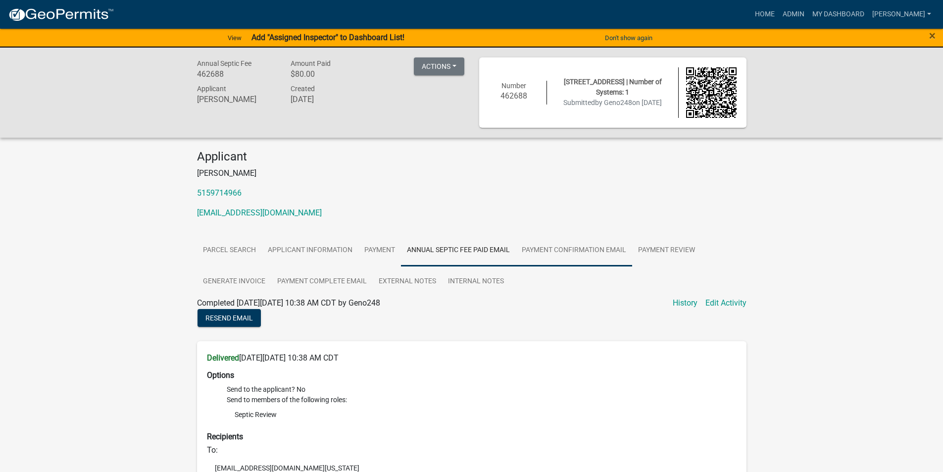
click at [550, 241] on link "Payment Confirmation Email" at bounding box center [574, 251] width 116 height 32
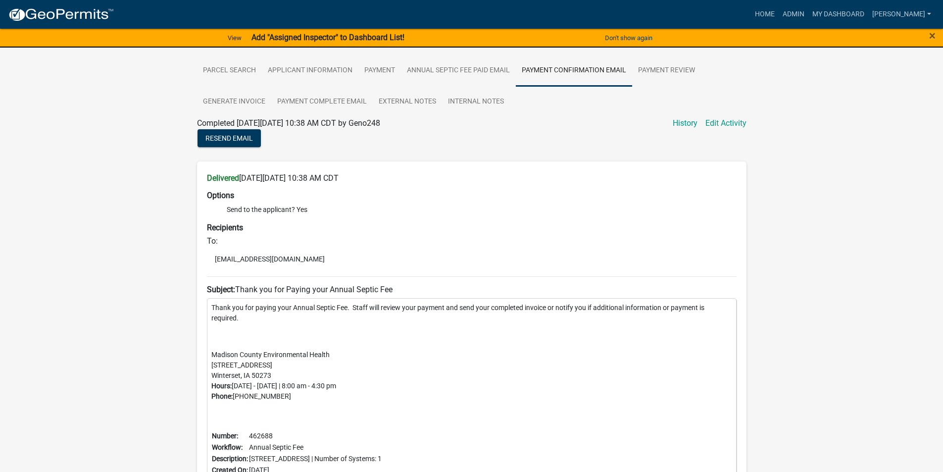
scroll to position [50, 0]
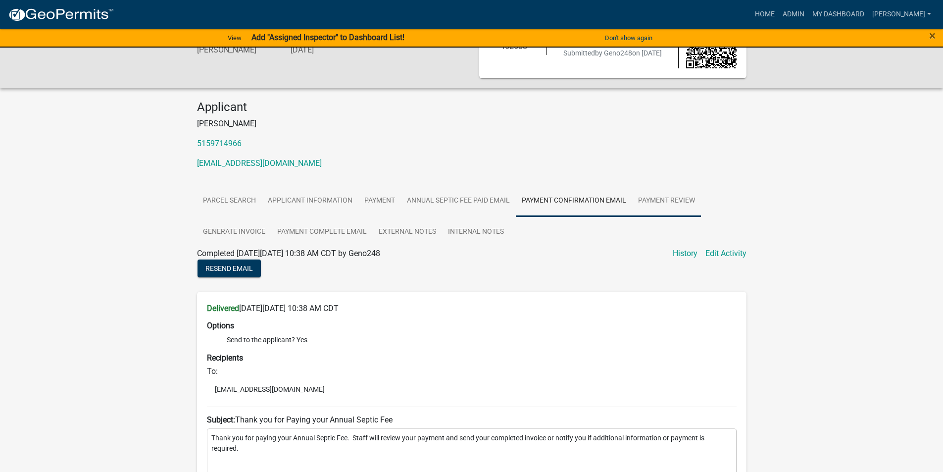
click at [675, 201] on link "Payment Review" at bounding box center [666, 201] width 69 height 32
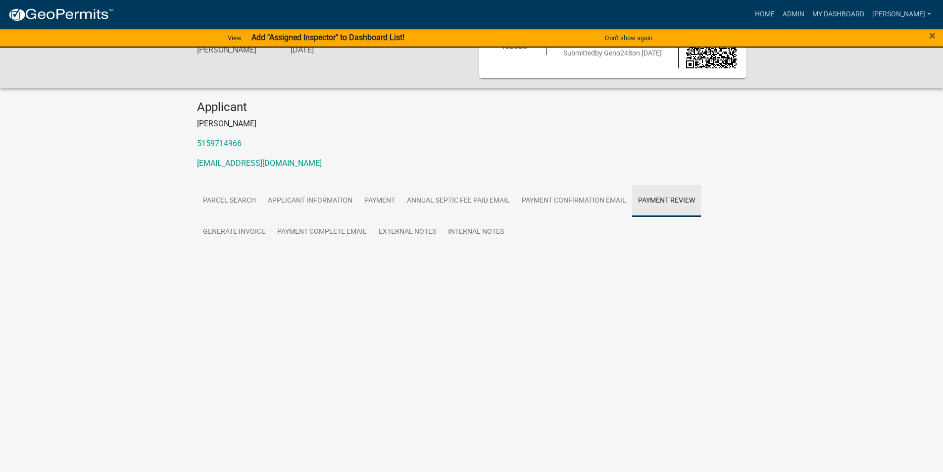
scroll to position [33, 0]
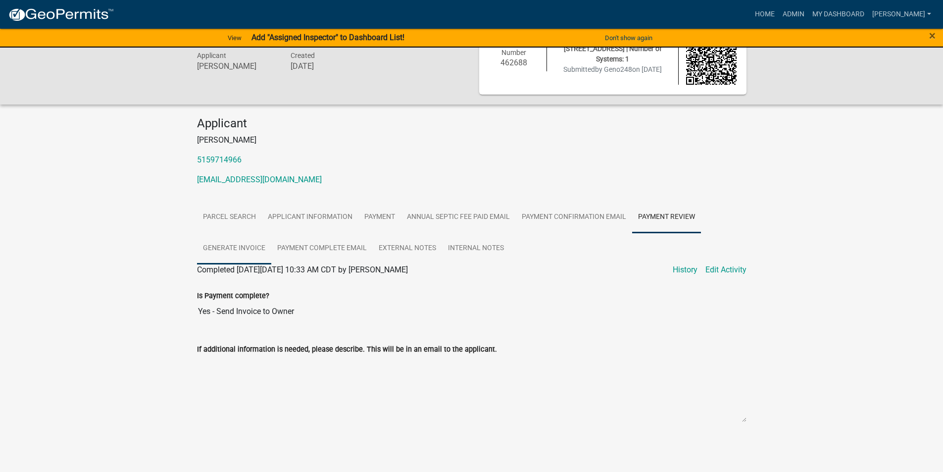
click at [246, 252] on link "Generate Invoice" at bounding box center [234, 249] width 74 height 32
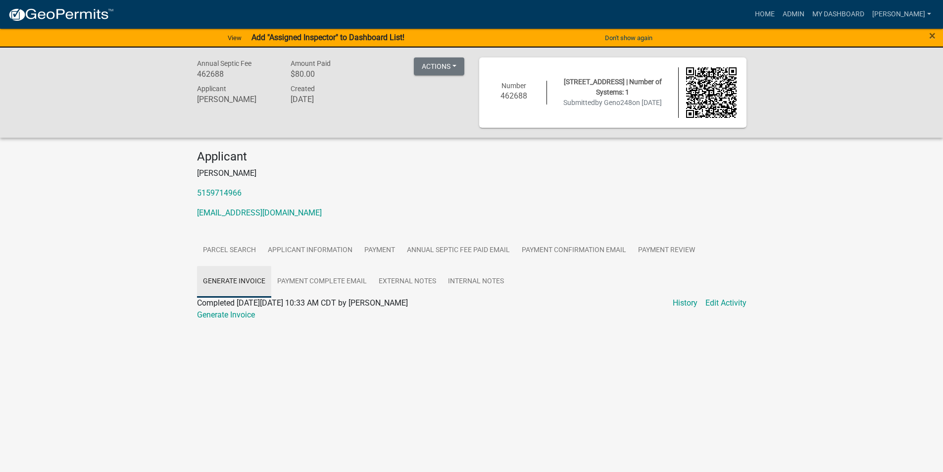
scroll to position [0, 0]
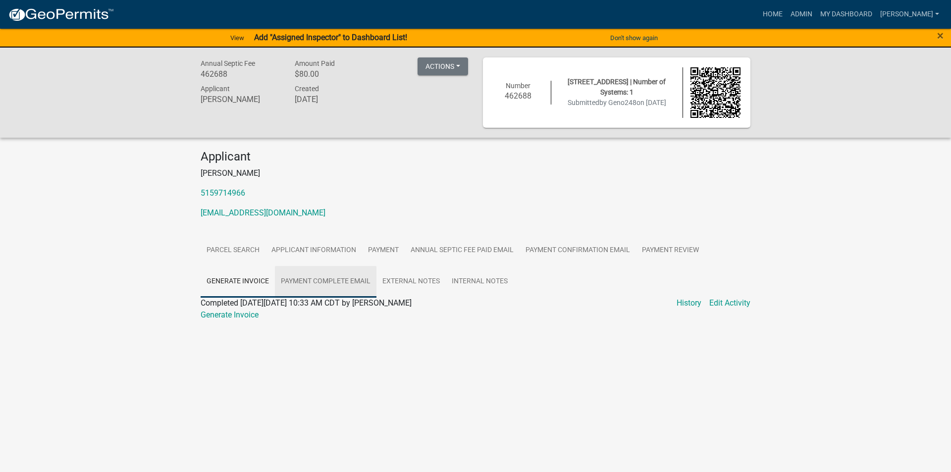
click at [315, 279] on link "Payment Complete Email" at bounding box center [325, 282] width 101 height 32
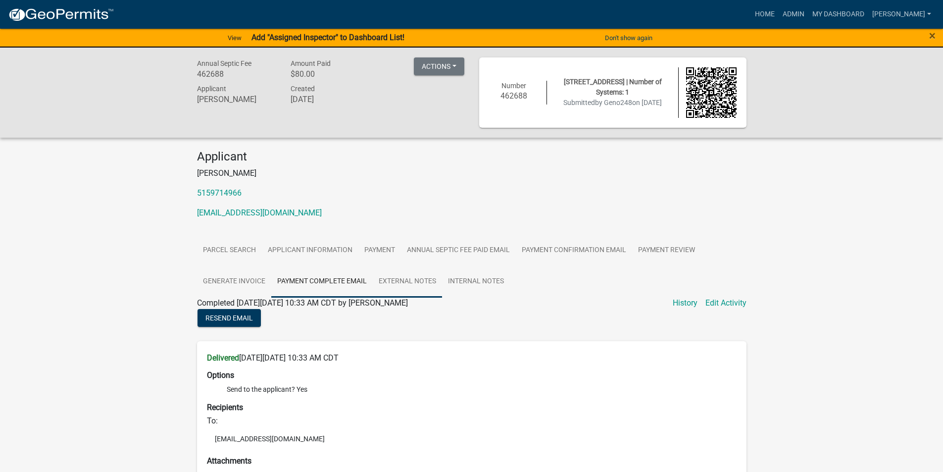
click at [398, 279] on link "External Notes" at bounding box center [407, 282] width 69 height 32
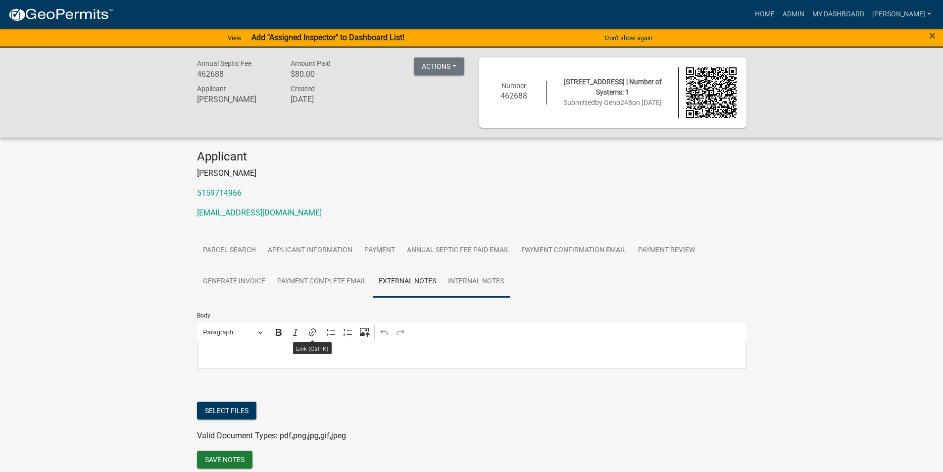
click at [465, 279] on link "Internal Notes" at bounding box center [476, 282] width 68 height 32
click at [253, 281] on link "Generate Invoice" at bounding box center [234, 282] width 74 height 32
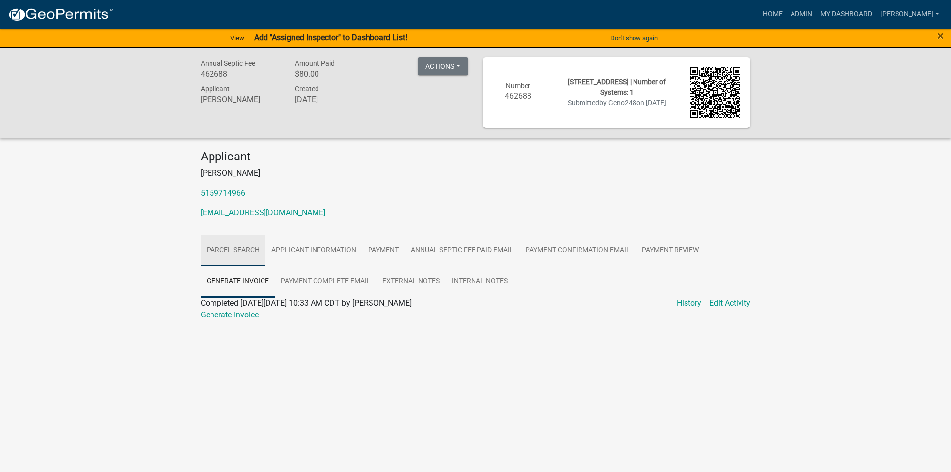
click at [248, 256] on link "Parcel search" at bounding box center [233, 251] width 65 height 32
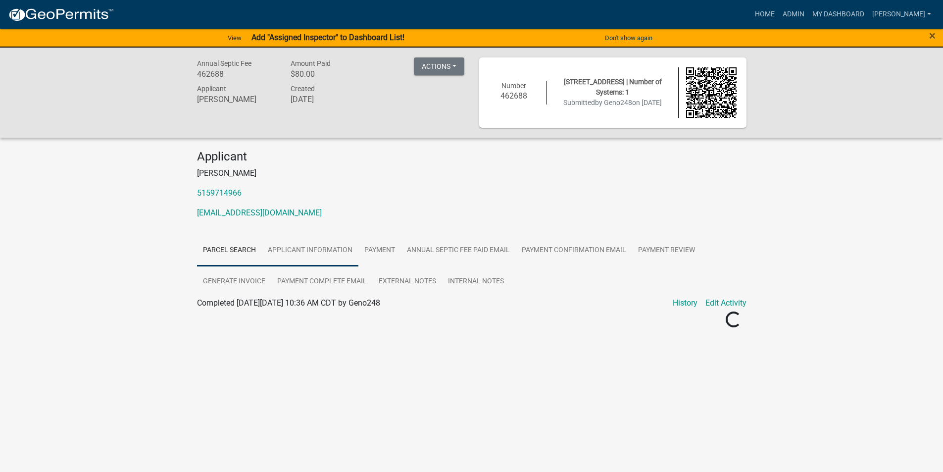
click at [325, 254] on link "Applicant Information" at bounding box center [310, 251] width 97 height 32
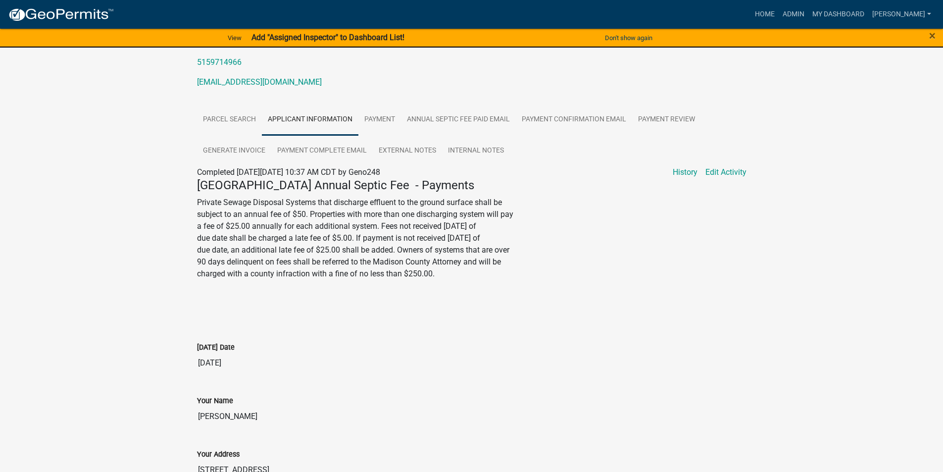
scroll to position [149, 0]
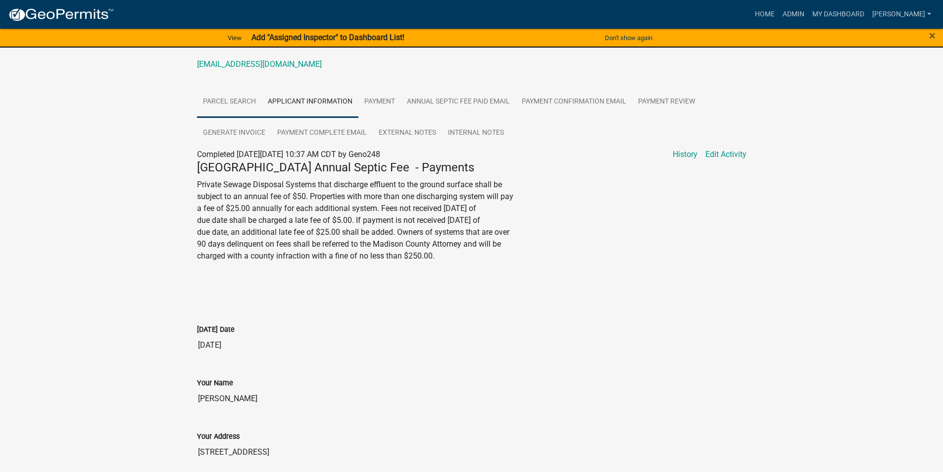
click at [240, 101] on link "Parcel search" at bounding box center [229, 102] width 65 height 32
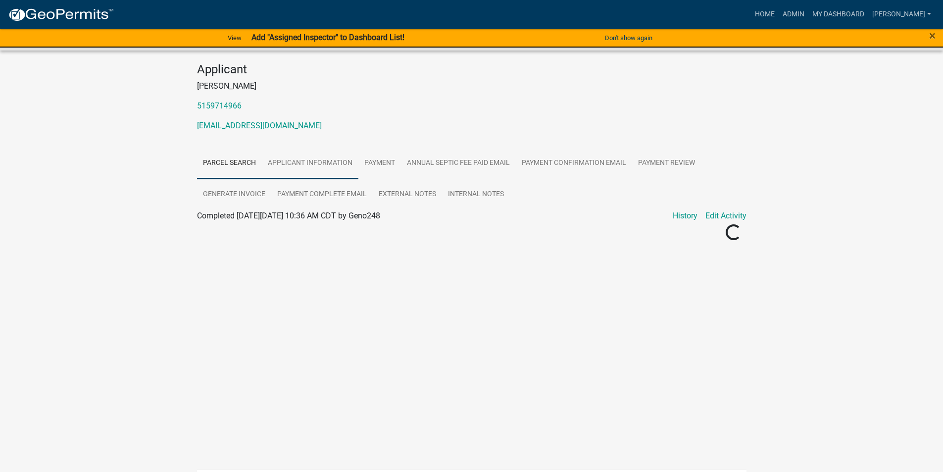
scroll to position [99, 0]
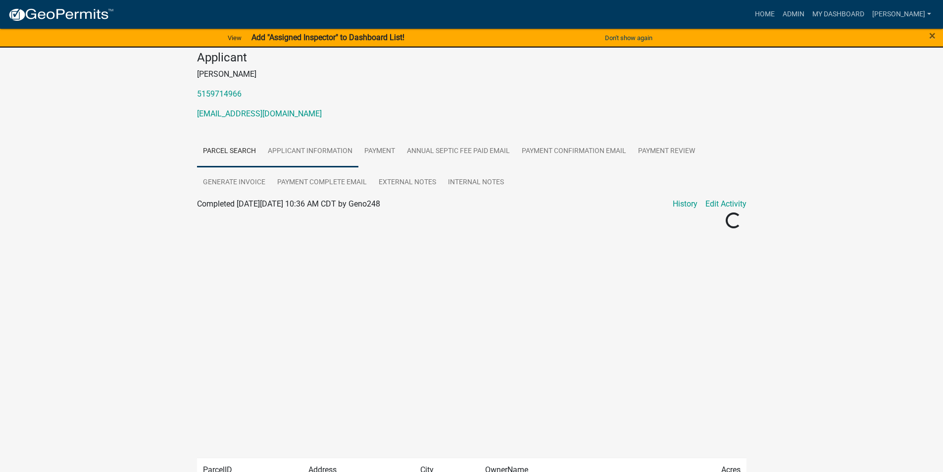
click at [306, 153] on link "Applicant Information" at bounding box center [310, 152] width 97 height 32
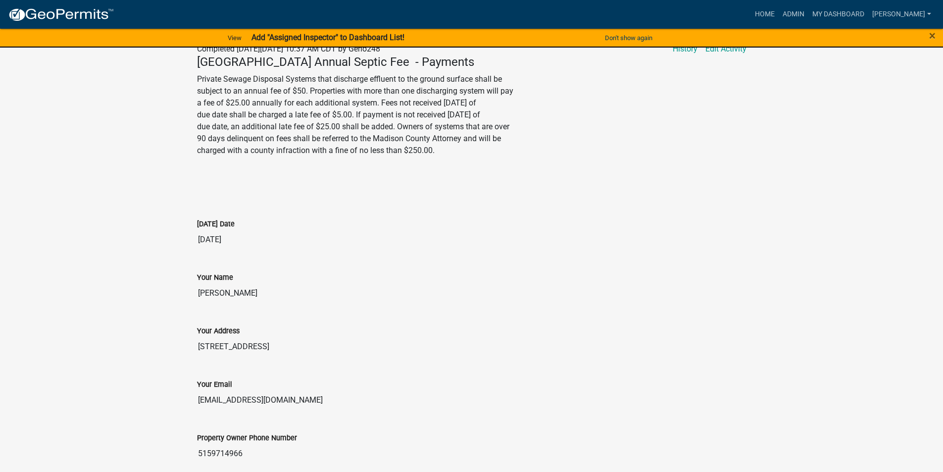
scroll to position [92, 0]
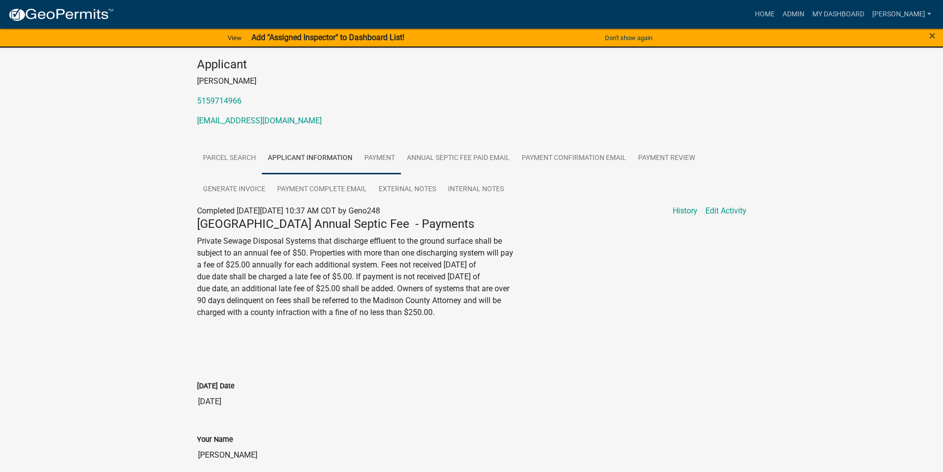
click at [375, 155] on link "Payment" at bounding box center [379, 159] width 43 height 32
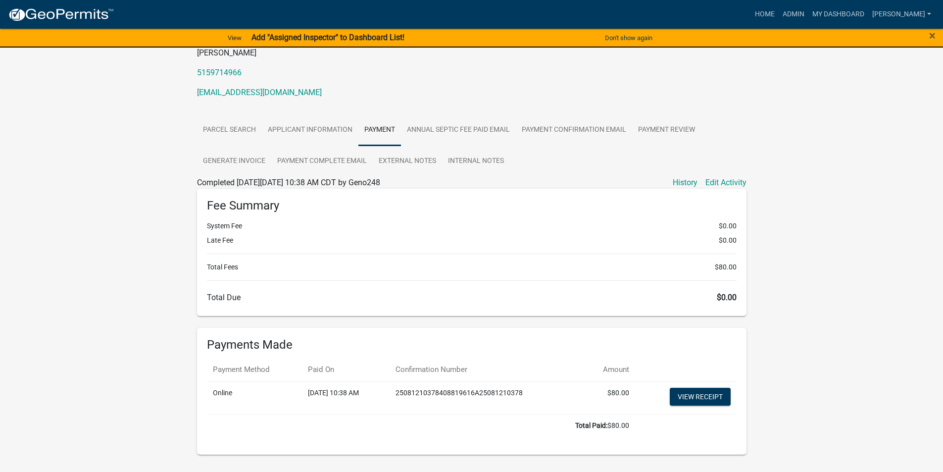
scroll to position [145, 0]
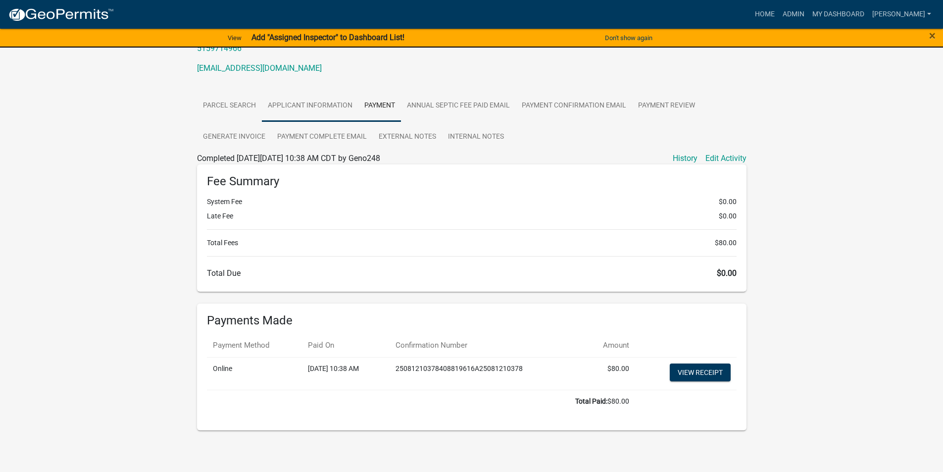
click at [315, 106] on link "Applicant Information" at bounding box center [310, 106] width 97 height 32
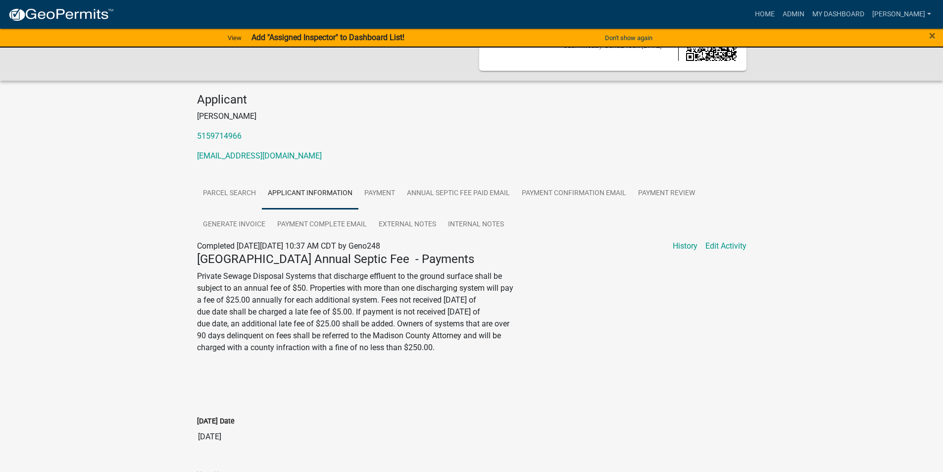
scroll to position [43, 0]
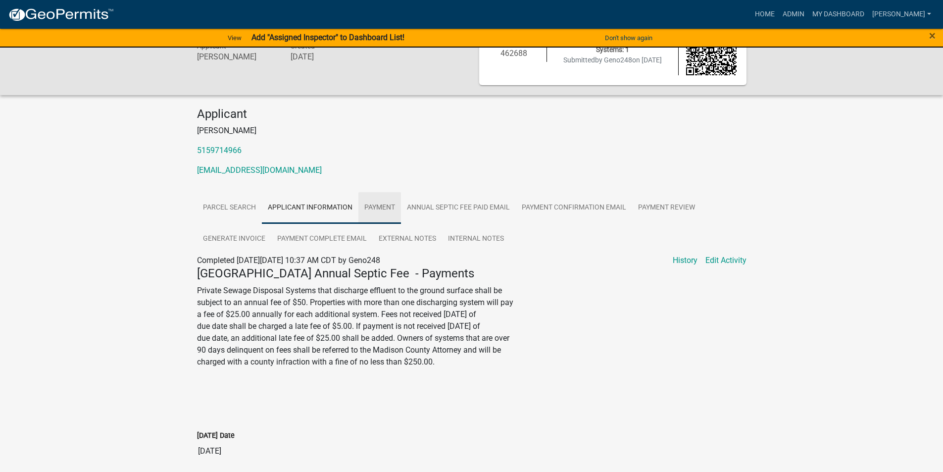
click at [395, 206] on link "Payment" at bounding box center [379, 208] width 43 height 32
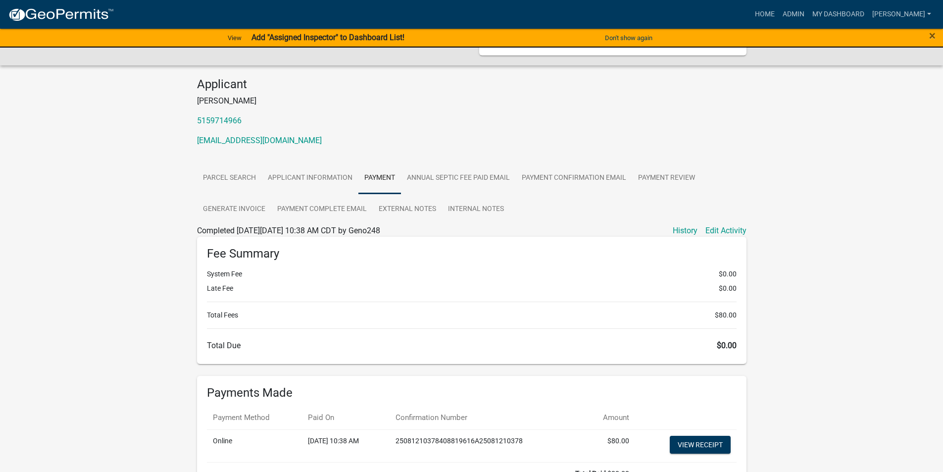
scroll to position [0, 0]
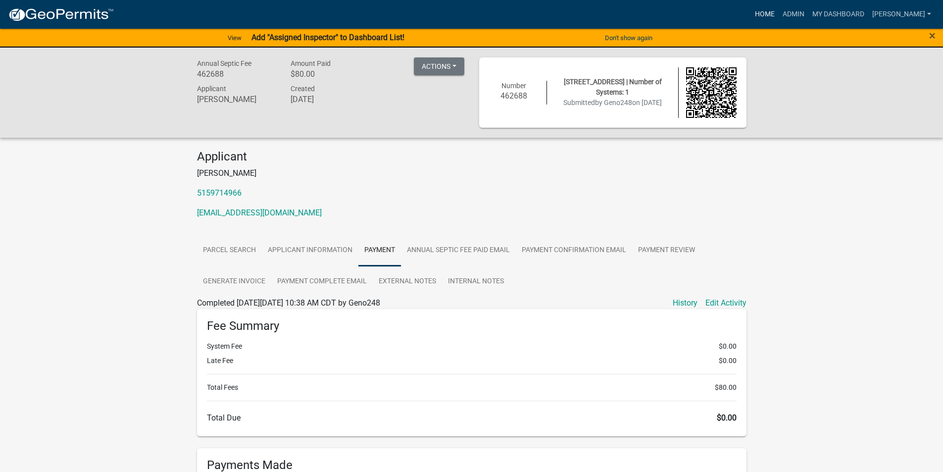
click at [775, 16] on link "Home" at bounding box center [765, 14] width 28 height 19
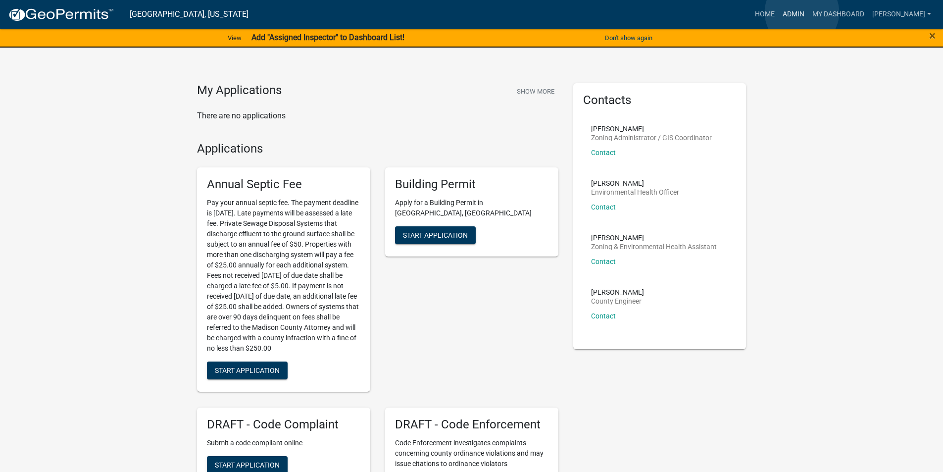
click at [802, 12] on link "Admin" at bounding box center [794, 14] width 30 height 19
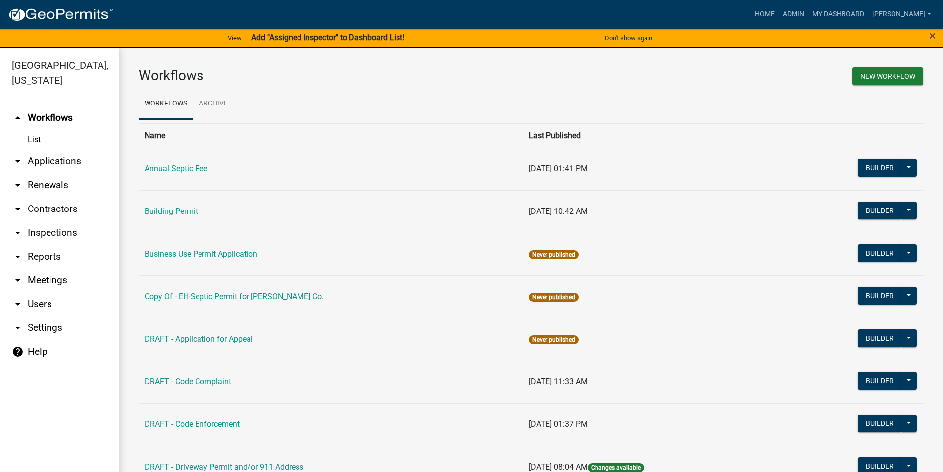
click at [57, 221] on link "arrow_drop_down Inspections" at bounding box center [59, 233] width 119 height 24
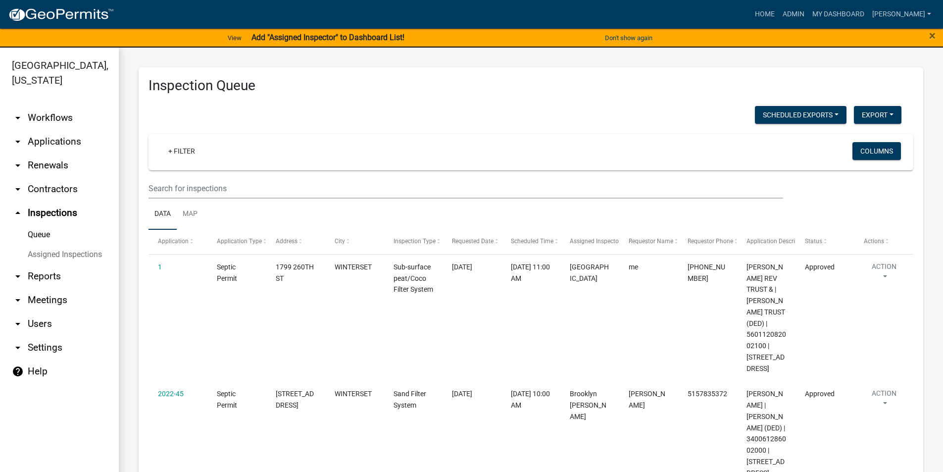
click at [58, 265] on link "arrow_drop_down Reports" at bounding box center [59, 276] width 119 height 24
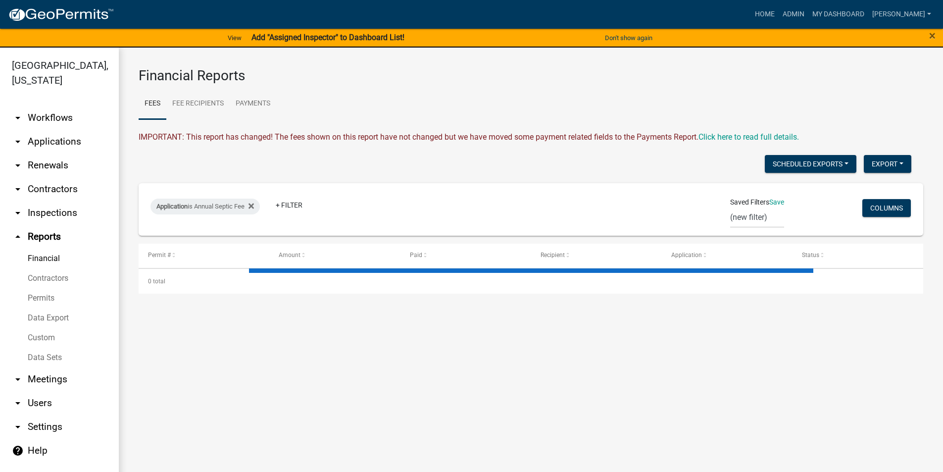
select select "3: 100"
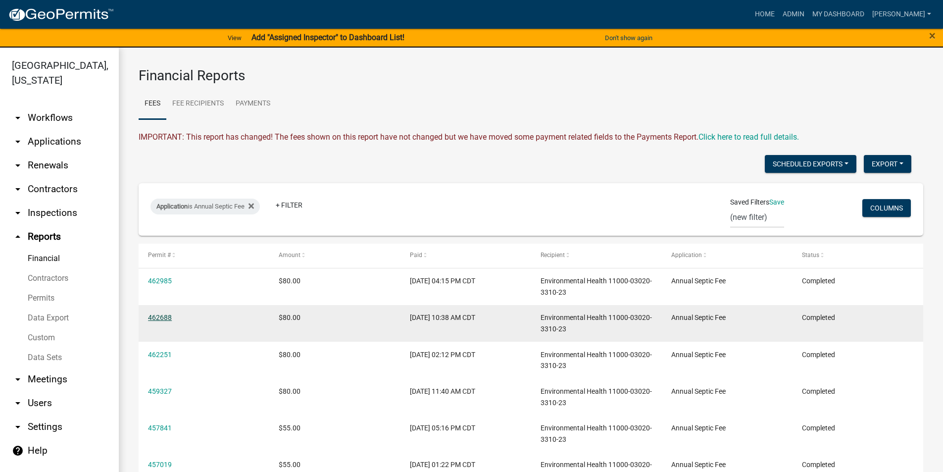
click at [167, 319] on link "462688" at bounding box center [160, 317] width 24 height 8
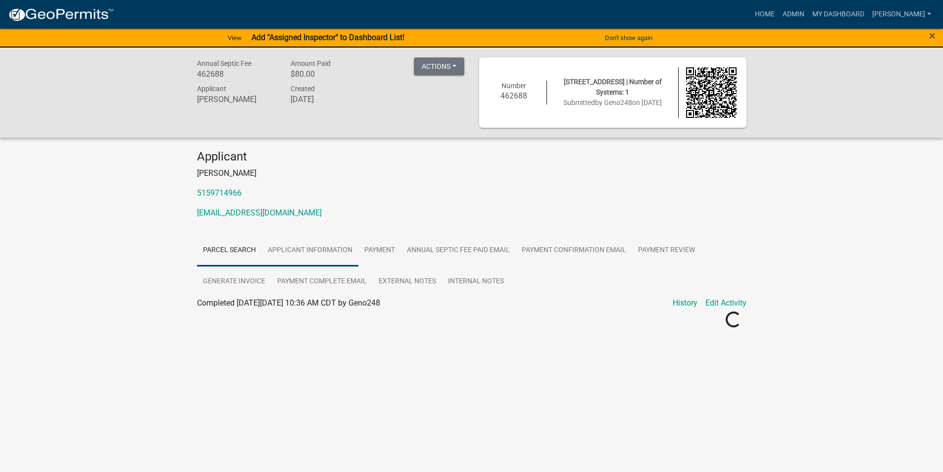
click at [298, 252] on link "Applicant Information" at bounding box center [310, 251] width 97 height 32
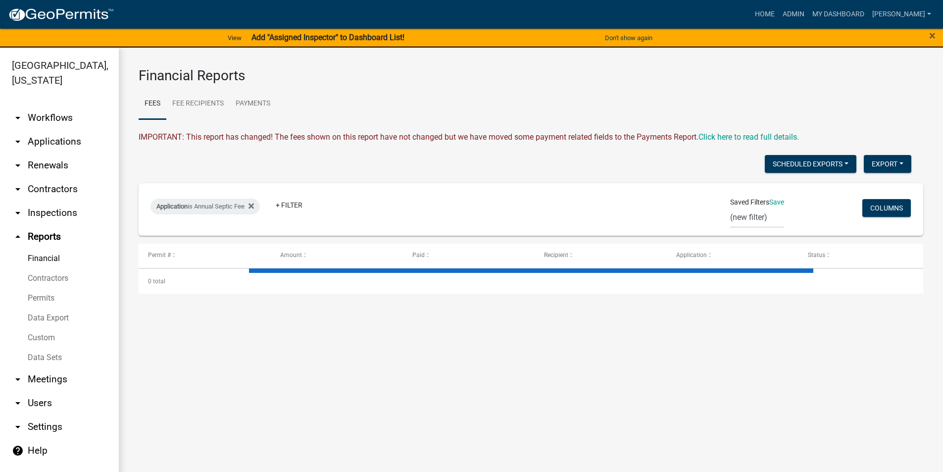
select select "3: 100"
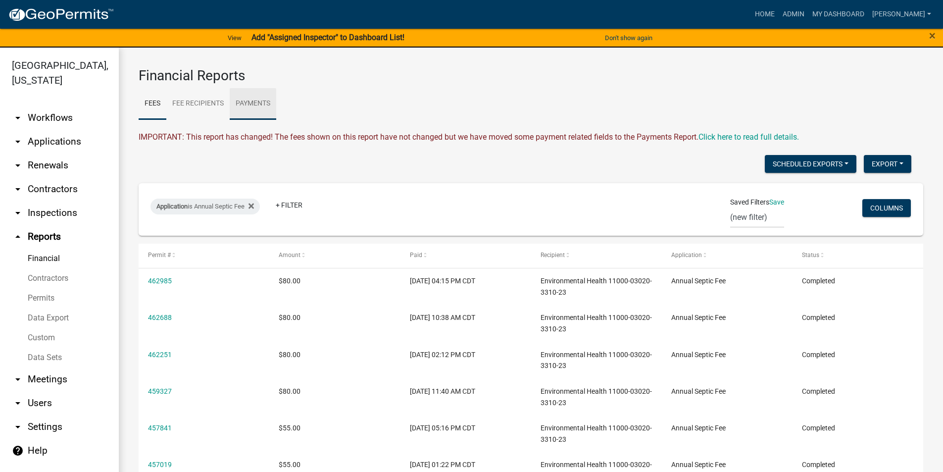
click at [256, 107] on link "Payments" at bounding box center [253, 104] width 47 height 32
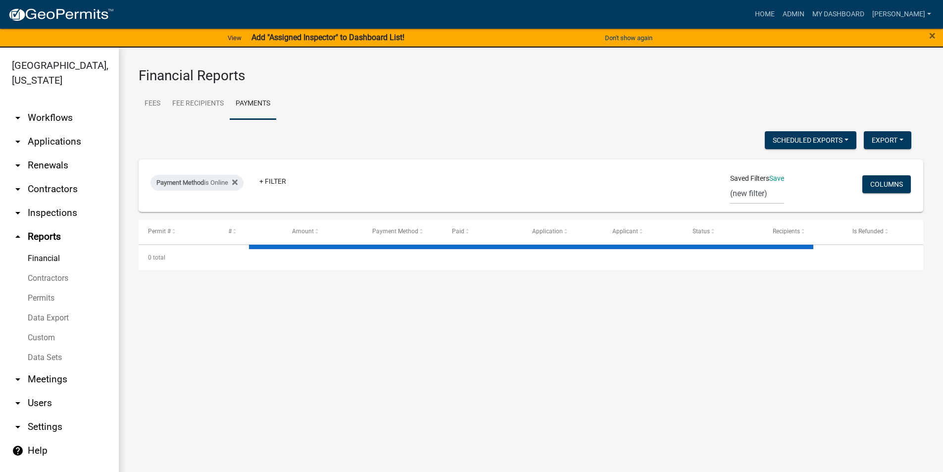
select select "3: 100"
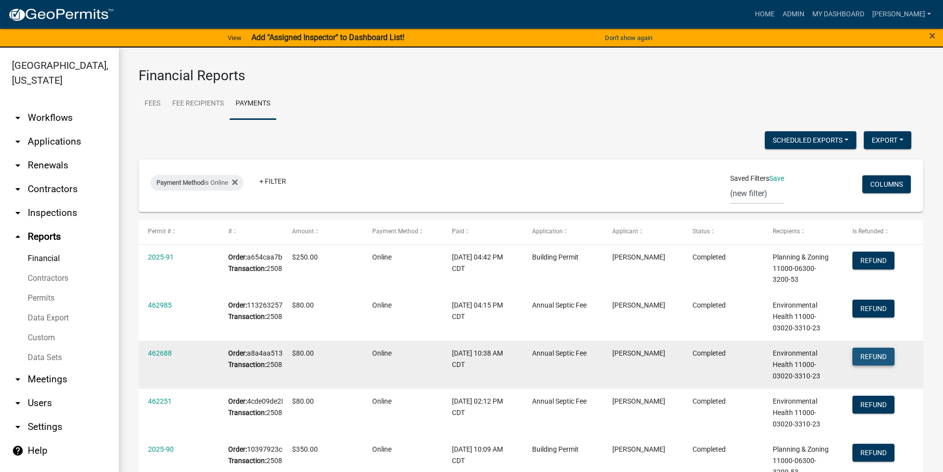
click at [878, 365] on button "Refund" at bounding box center [874, 357] width 42 height 18
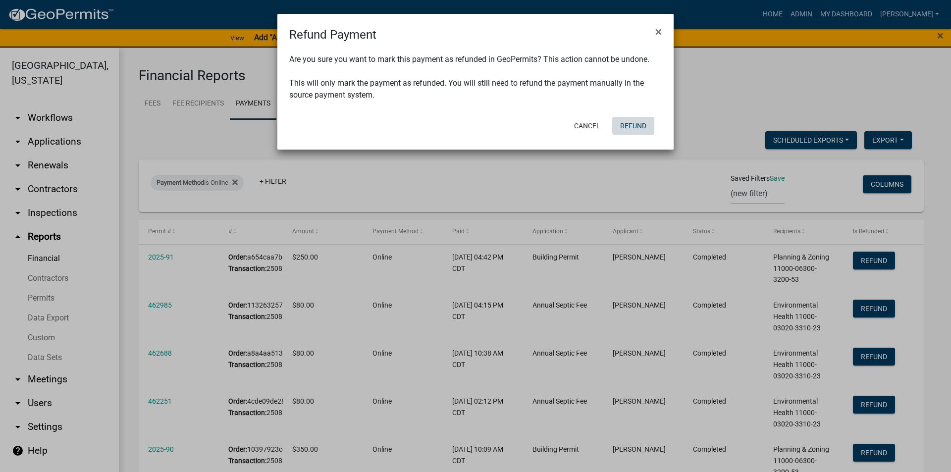
click at [637, 118] on button "Refund" at bounding box center [633, 126] width 42 height 18
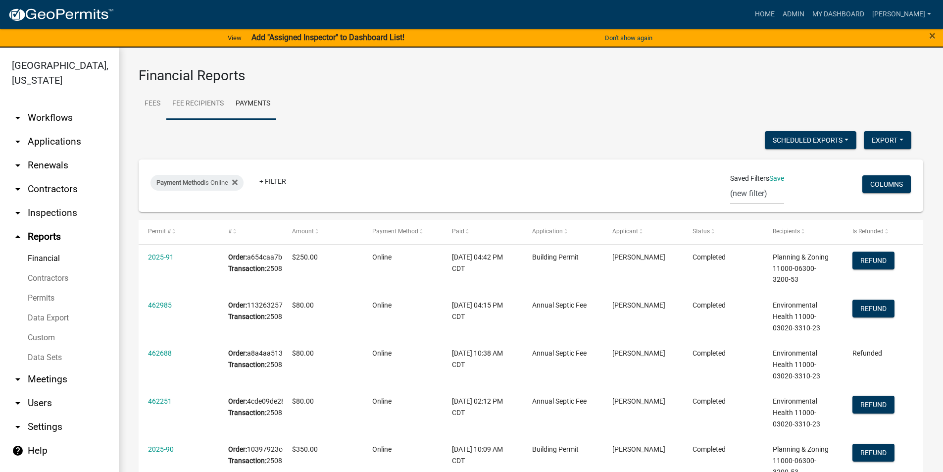
click at [182, 105] on link "Fee Recipients" at bounding box center [197, 104] width 63 height 32
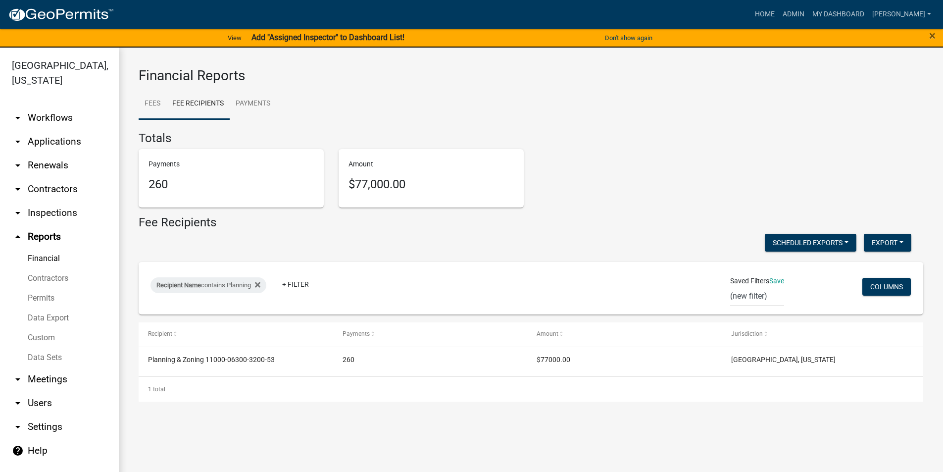
click at [157, 102] on link "Fees" at bounding box center [153, 104] width 28 height 32
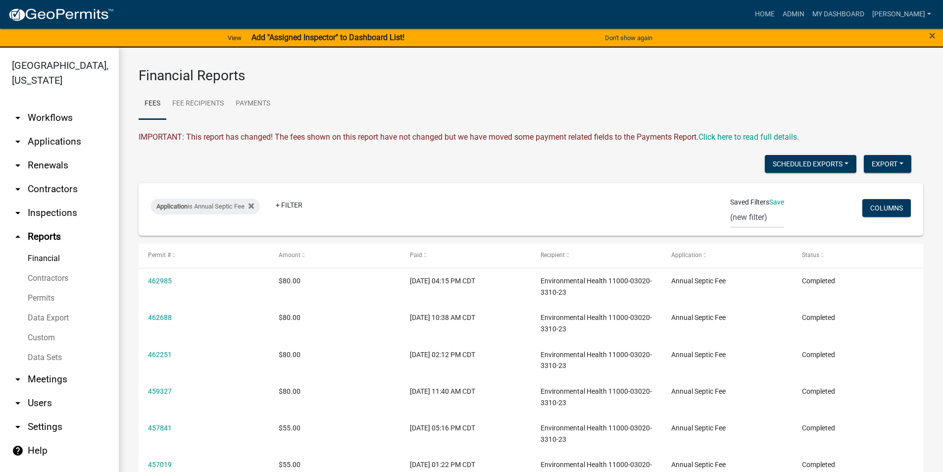
click at [74, 130] on link "arrow_drop_down Applications" at bounding box center [59, 142] width 119 height 24
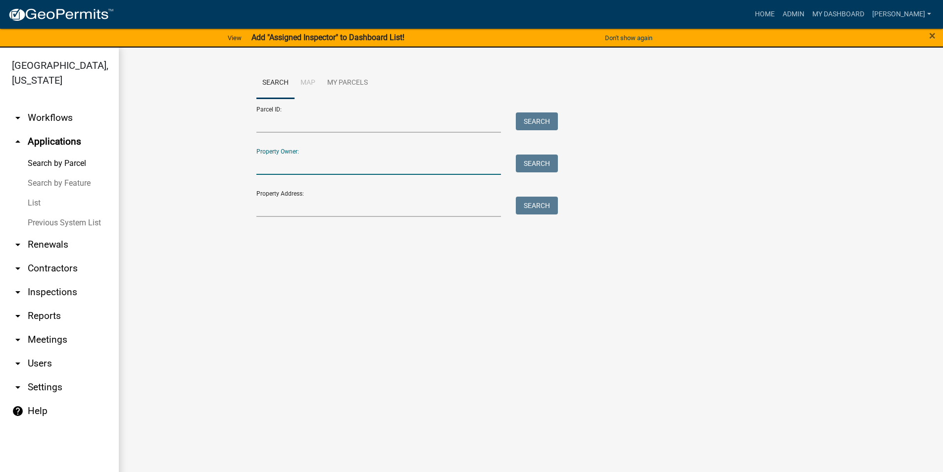
click at [287, 160] on input "Property Owner:" at bounding box center [378, 164] width 245 height 20
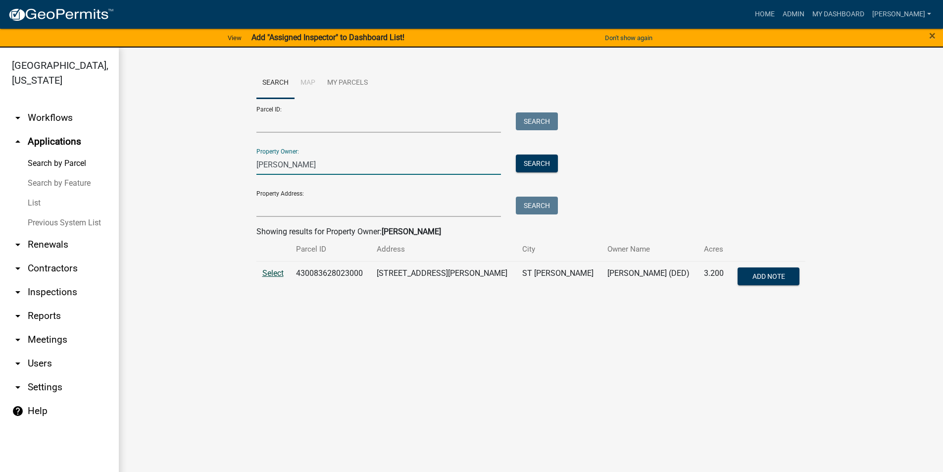
type input "[PERSON_NAME]"
click at [282, 276] on span "Select" at bounding box center [272, 272] width 21 height 9
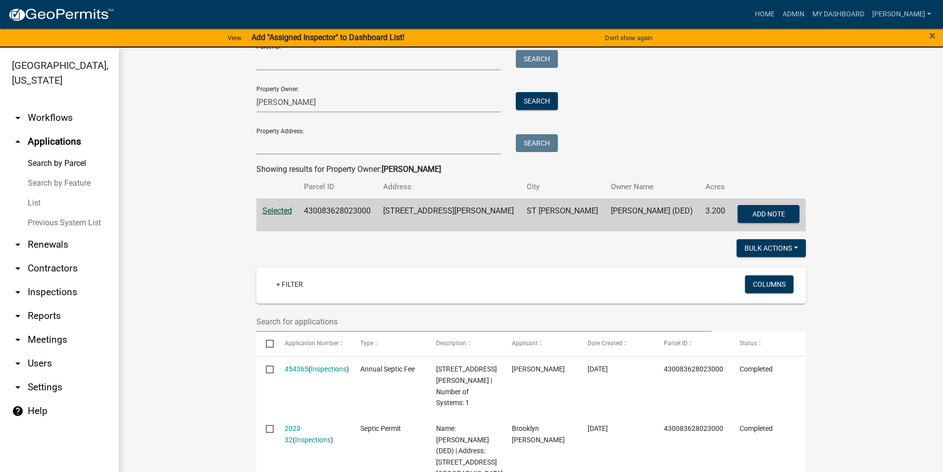
scroll to position [149, 0]
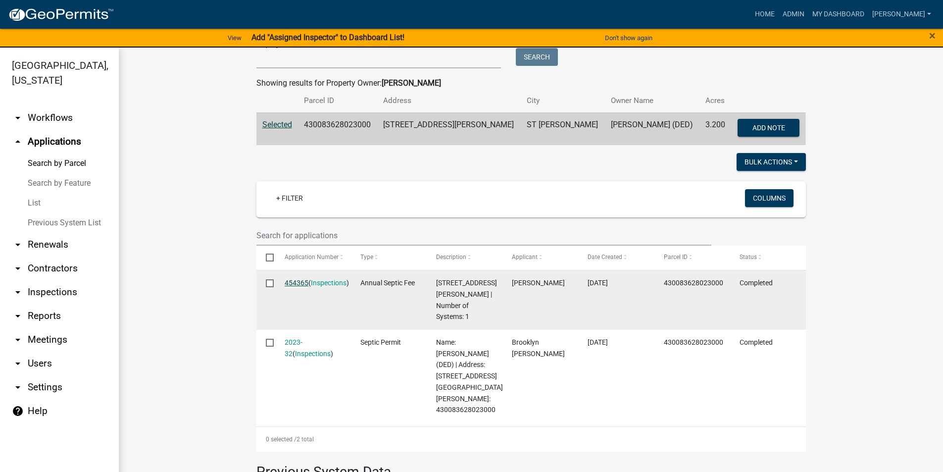
click at [299, 283] on link "454365" at bounding box center [297, 283] width 24 height 8
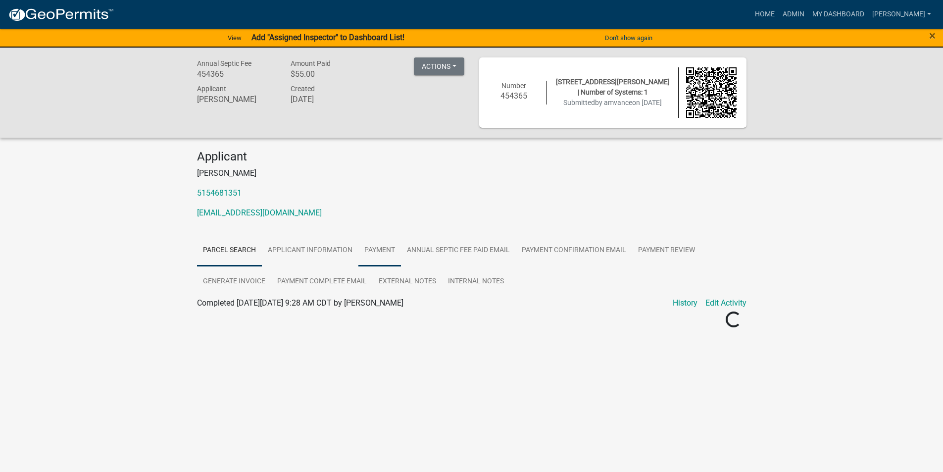
click at [382, 246] on link "Payment" at bounding box center [379, 251] width 43 height 32
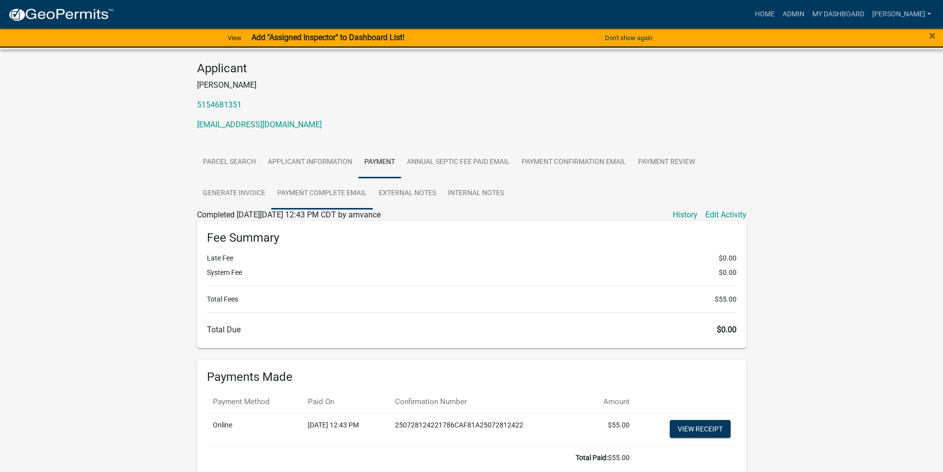
scroll to position [46, 0]
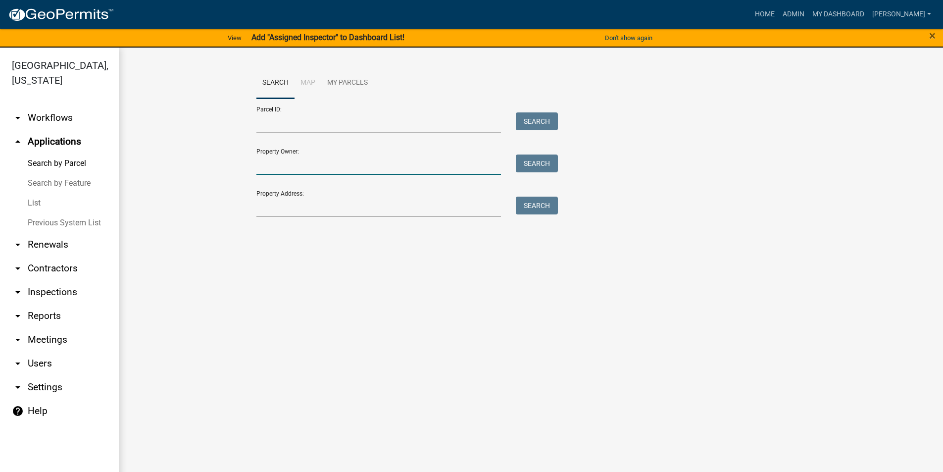
click at [272, 162] on input "Property Owner:" at bounding box center [378, 164] width 245 height 20
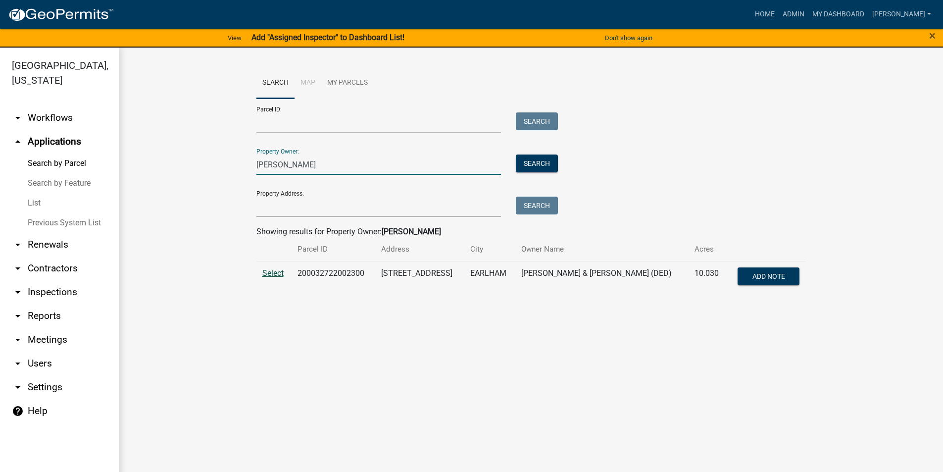
type input "[PERSON_NAME]"
click at [275, 271] on span "Select" at bounding box center [272, 272] width 21 height 9
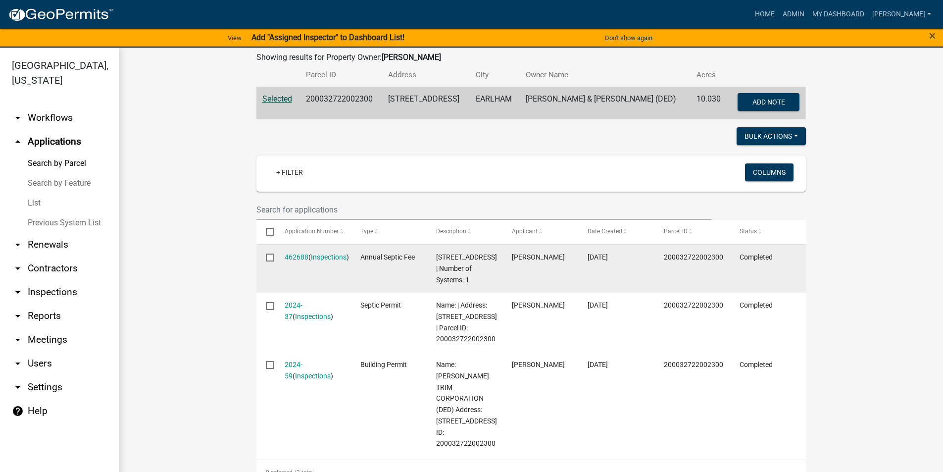
scroll to position [198, 0]
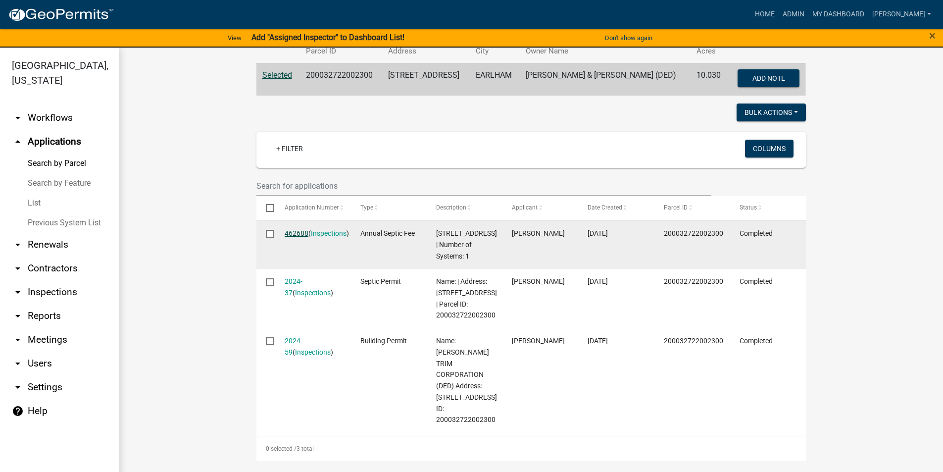
click at [298, 231] on link "462688" at bounding box center [297, 233] width 24 height 8
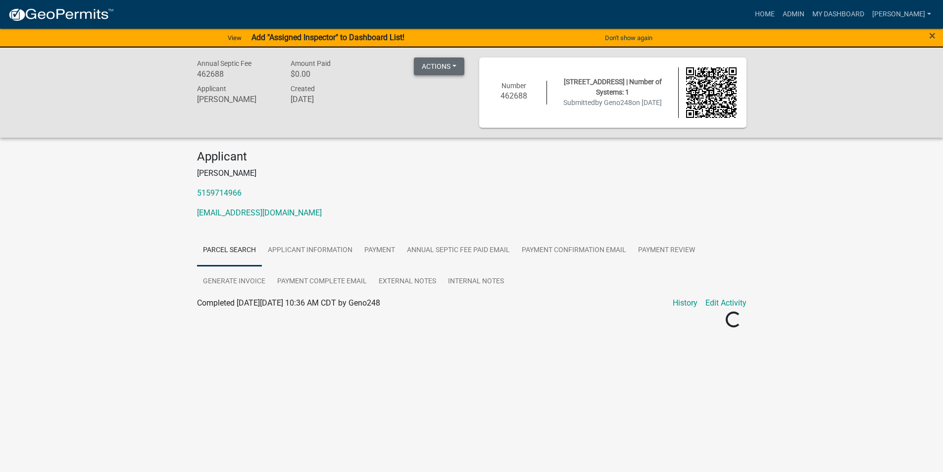
click at [458, 64] on button "Actions" at bounding box center [439, 66] width 50 height 18
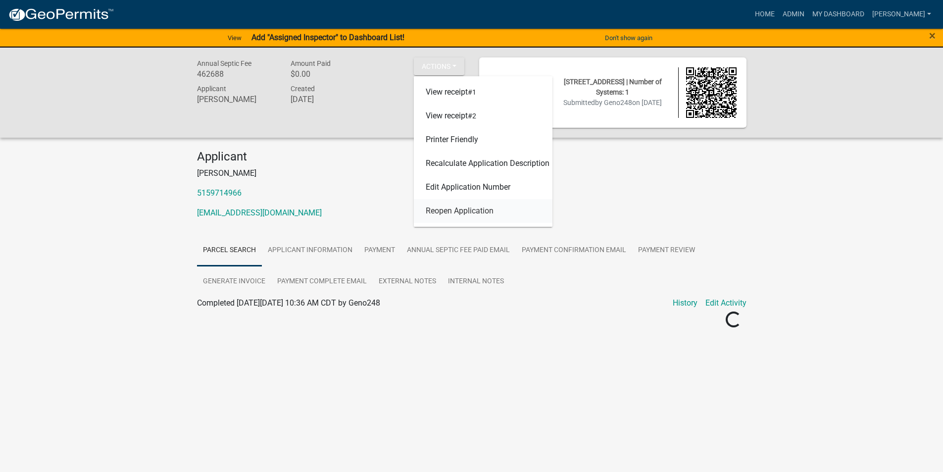
click at [466, 216] on link "Reopen Application" at bounding box center [483, 211] width 139 height 24
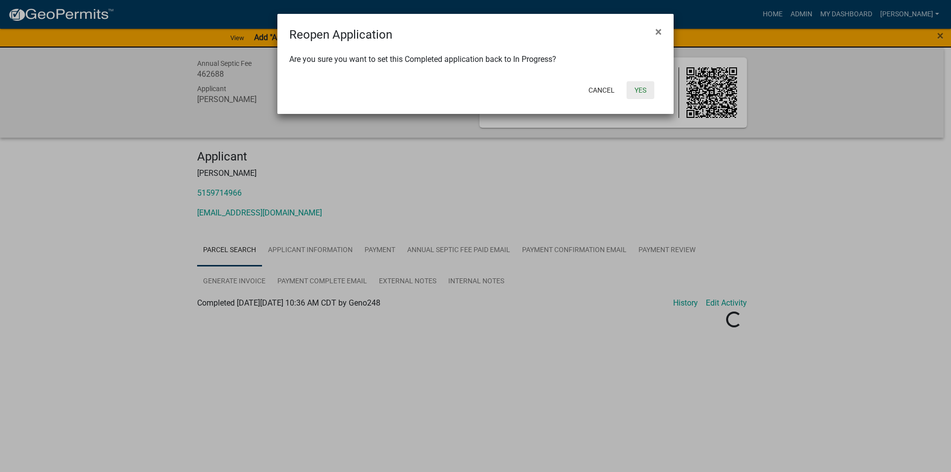
click at [640, 96] on button "Yes" at bounding box center [640, 90] width 28 height 18
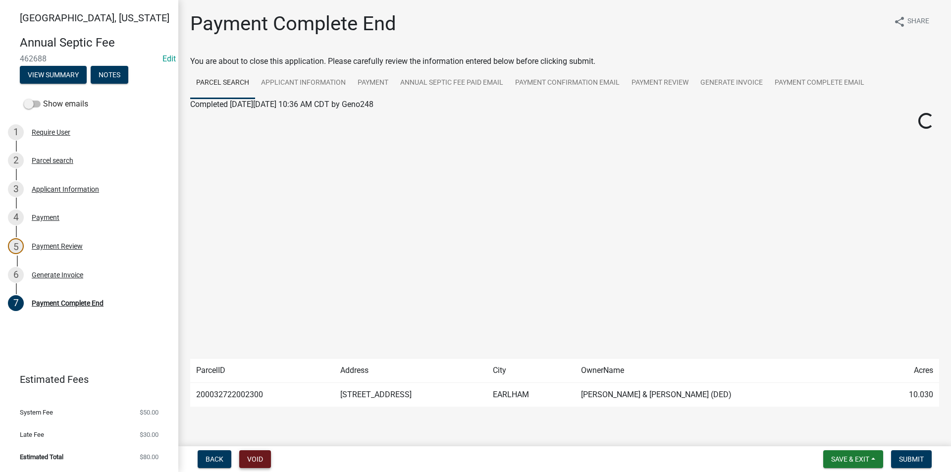
click at [259, 456] on button "Void" at bounding box center [255, 459] width 32 height 18
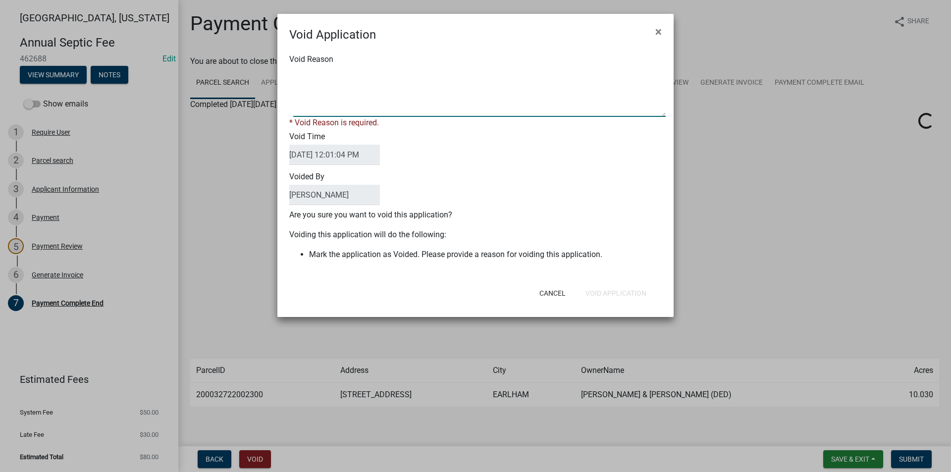
click at [310, 90] on textarea "Void Reason" at bounding box center [479, 92] width 372 height 50
type textarea "F"
click at [431, 75] on textarea "Void Reason" at bounding box center [479, 92] width 372 height 50
type textarea "Annual Fee had already been paid. The $80.00 was refunded to the applicant."
click at [617, 296] on div "Void Application × Void Reason * Void Reason is required. Void Time [DATE] 12:0…" at bounding box center [475, 165] width 396 height 303
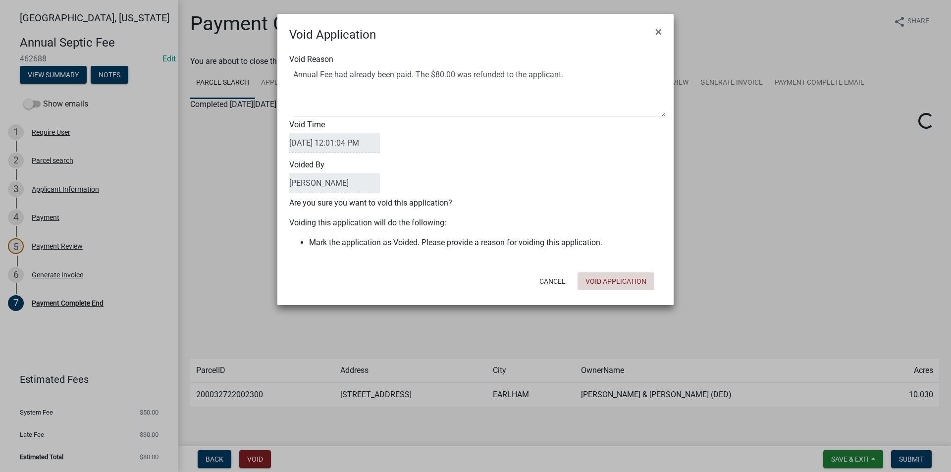
click at [618, 283] on button "Void Application" at bounding box center [615, 281] width 77 height 18
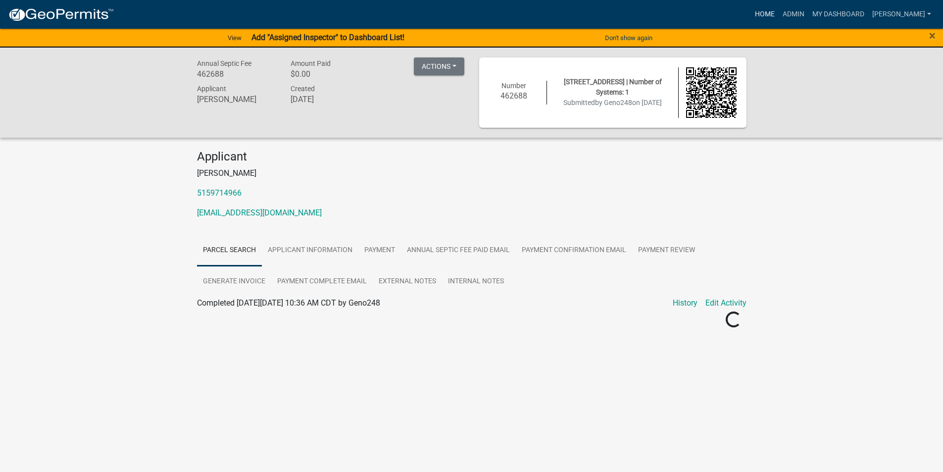
click at [777, 13] on link "Home" at bounding box center [765, 14] width 28 height 19
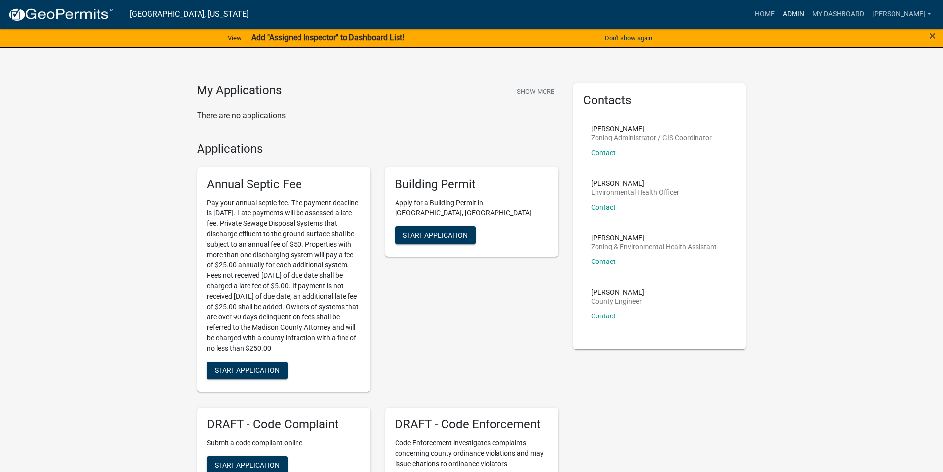
click at [808, 15] on link "Admin" at bounding box center [794, 14] width 30 height 19
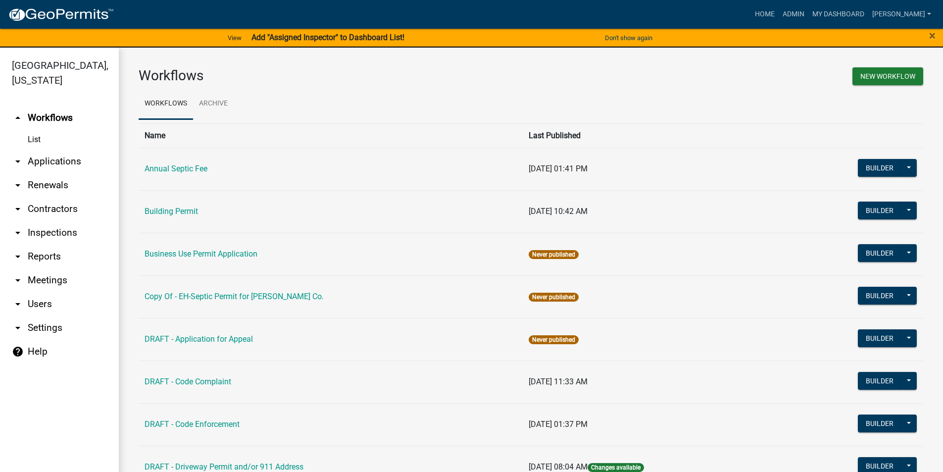
click at [61, 150] on link "arrow_drop_down Applications" at bounding box center [59, 162] width 119 height 24
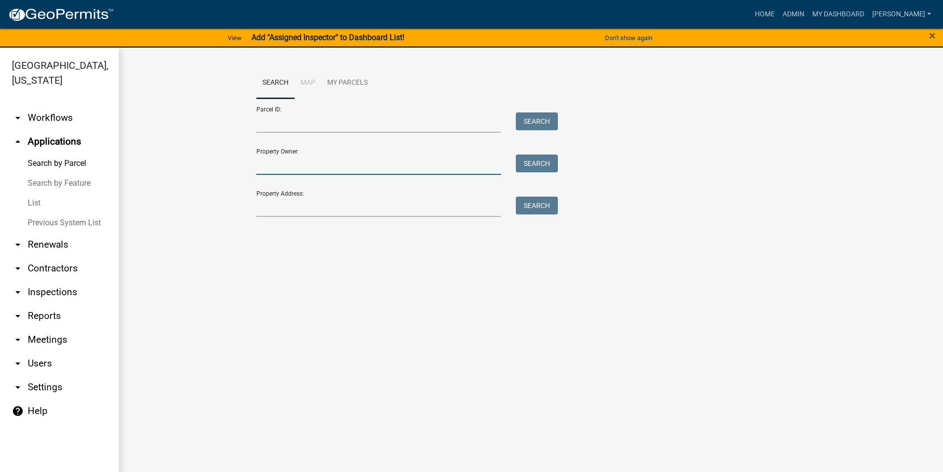
click at [273, 173] on input "Property Owner:" at bounding box center [378, 164] width 245 height 20
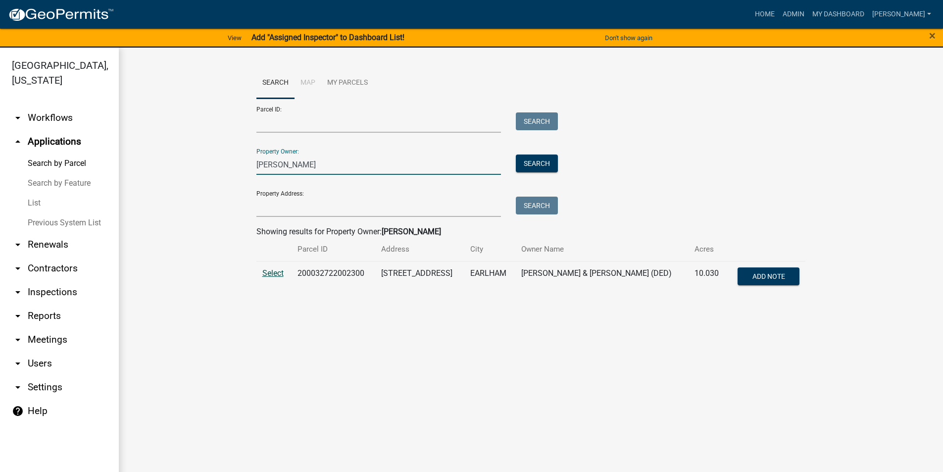
type input "[PERSON_NAME]"
click at [279, 271] on span "Select" at bounding box center [272, 272] width 21 height 9
